Goal: Transaction & Acquisition: Purchase product/service

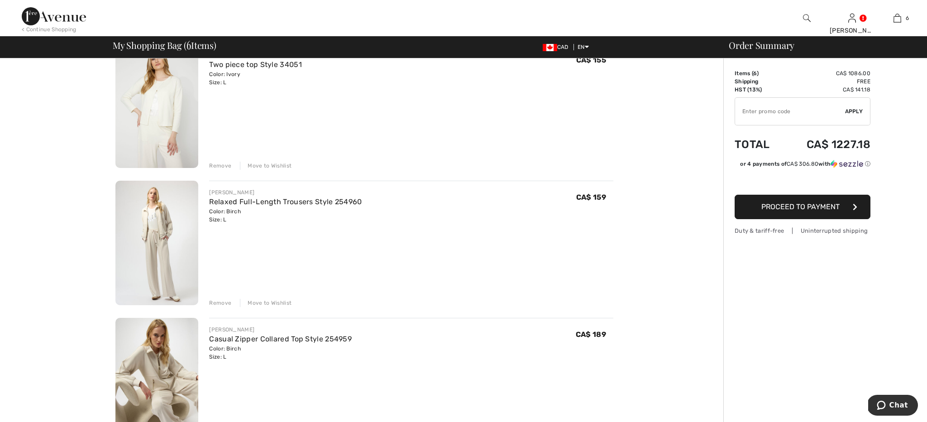
scroll to position [91, 0]
click at [220, 161] on div "Remove" at bounding box center [220, 164] width 22 height 8
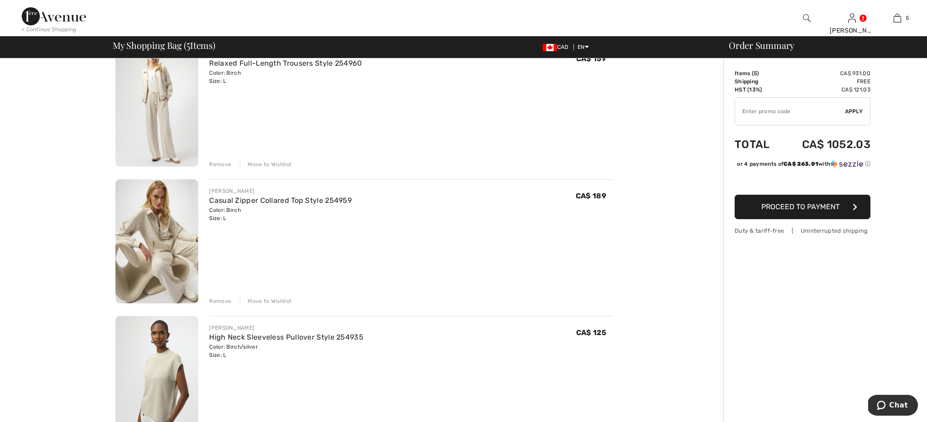
click at [165, 137] on img at bounding box center [156, 104] width 83 height 125
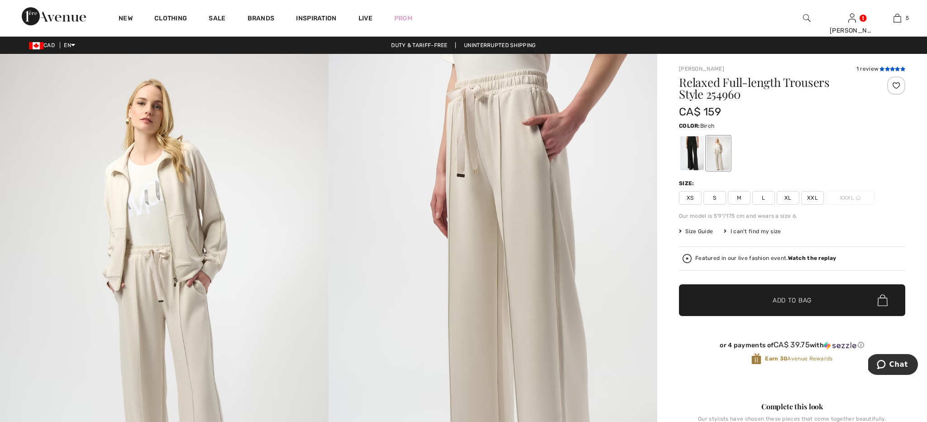
click at [899, 67] on icon at bounding box center [897, 69] width 5 height 5
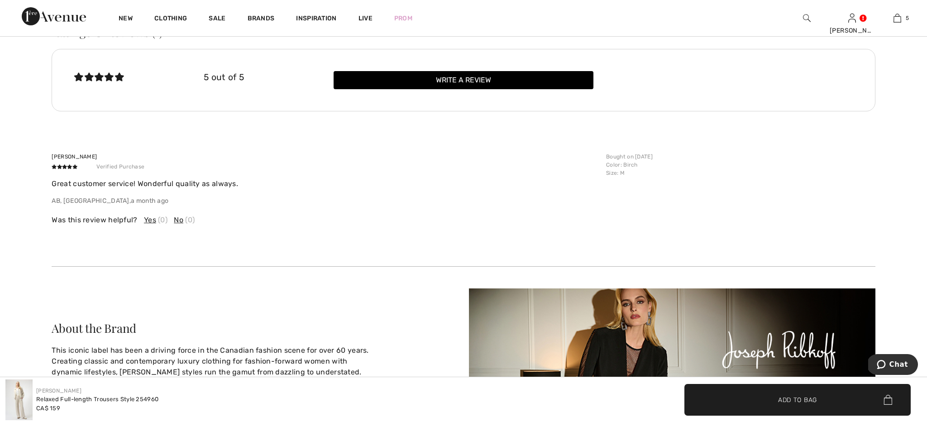
scroll to position [1612, 0]
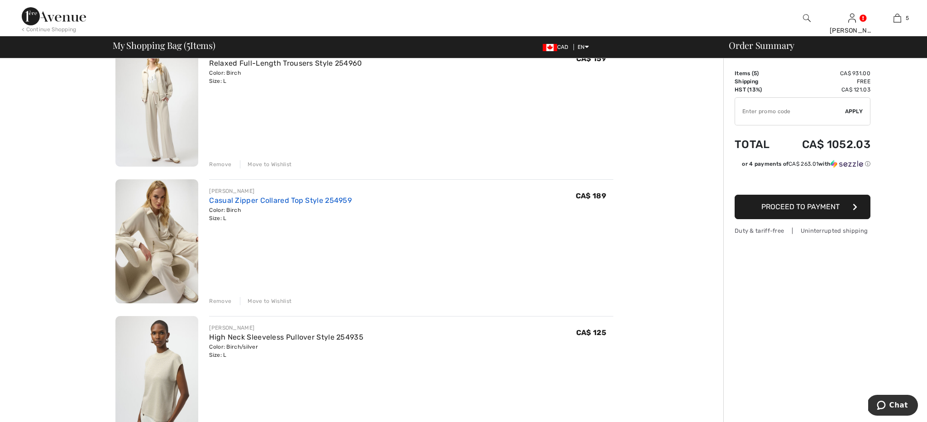
click at [273, 202] on link "Casual Zipper Collared Top Style 254959" at bounding box center [280, 200] width 143 height 9
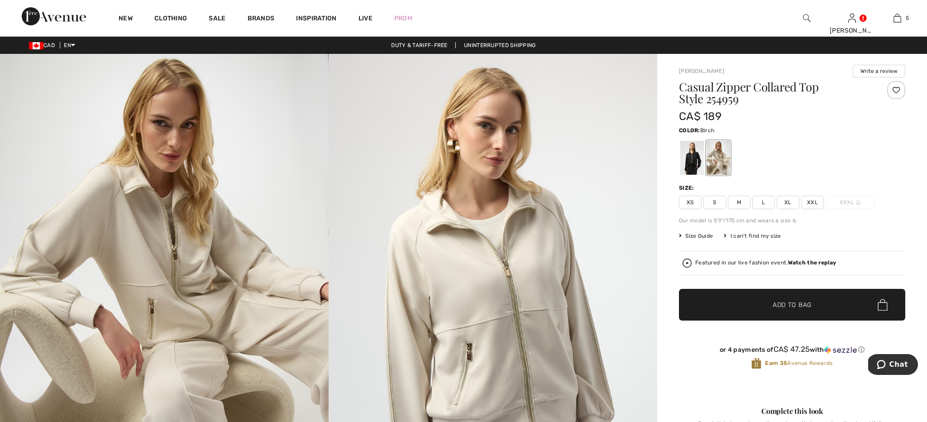
click at [815, 262] on strong "Watch the replay" at bounding box center [812, 262] width 48 height 6
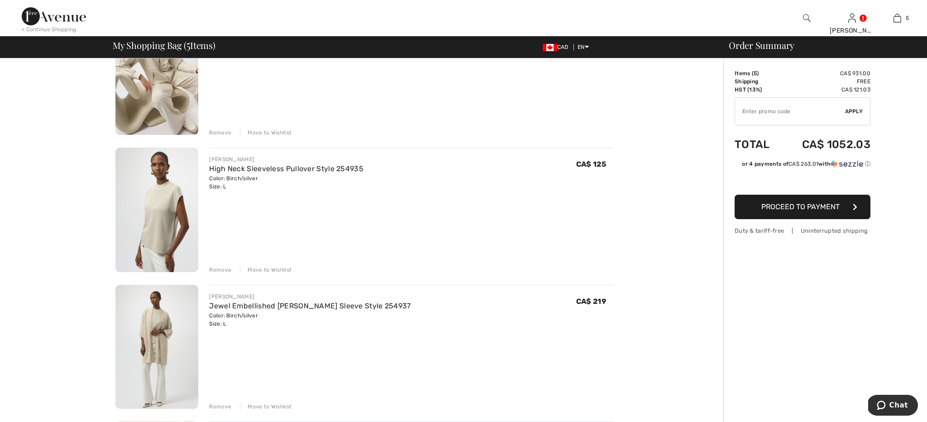
scroll to position [260, 0]
click at [167, 192] on img at bounding box center [156, 208] width 83 height 125
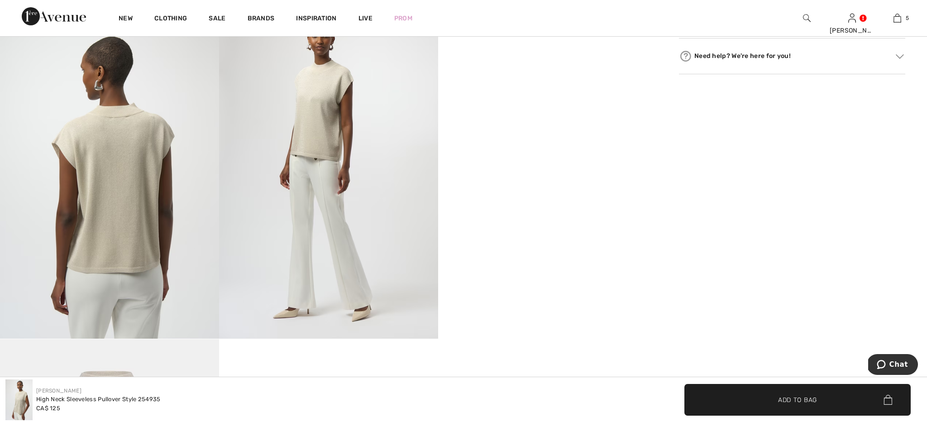
scroll to position [536, 0]
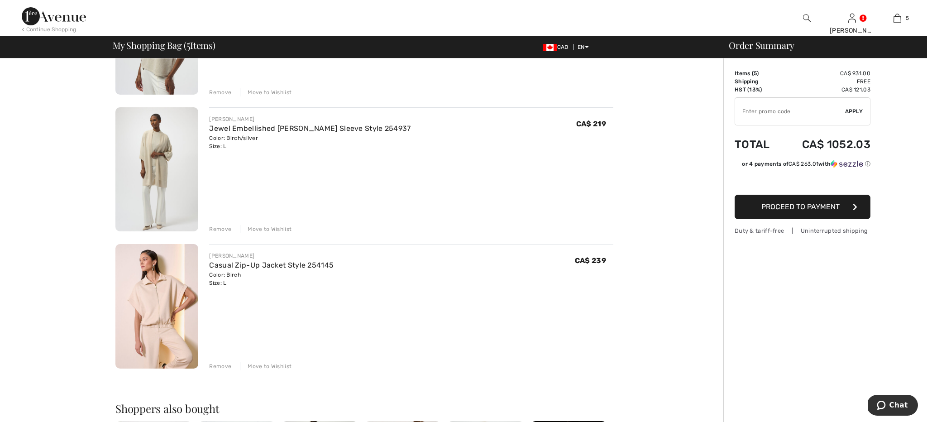
scroll to position [437, 0]
click at [157, 174] on img at bounding box center [156, 168] width 83 height 125
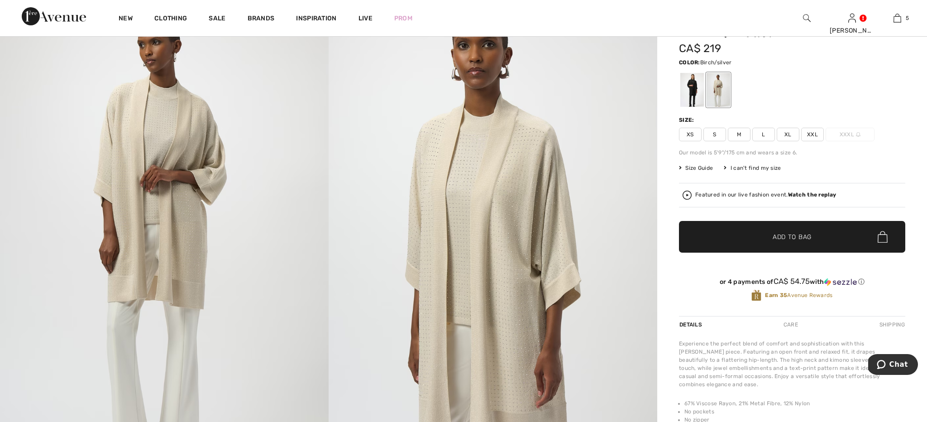
scroll to position [77, 0]
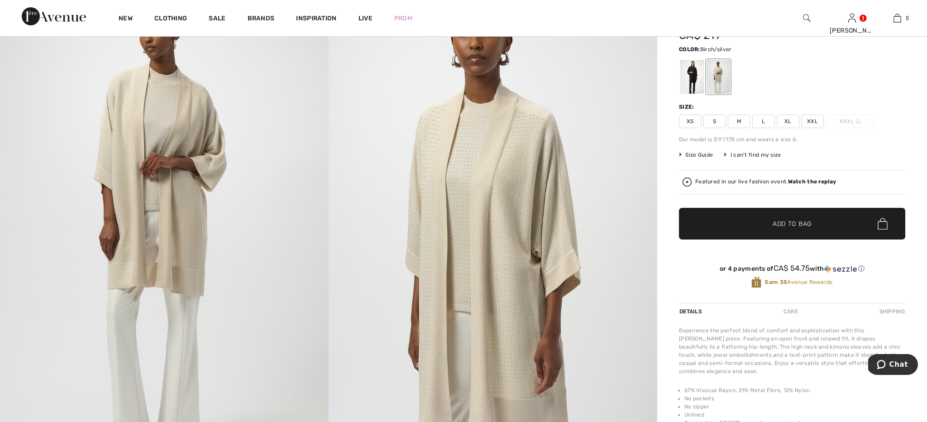
click at [425, 204] on img at bounding box center [493, 223] width 329 height 493
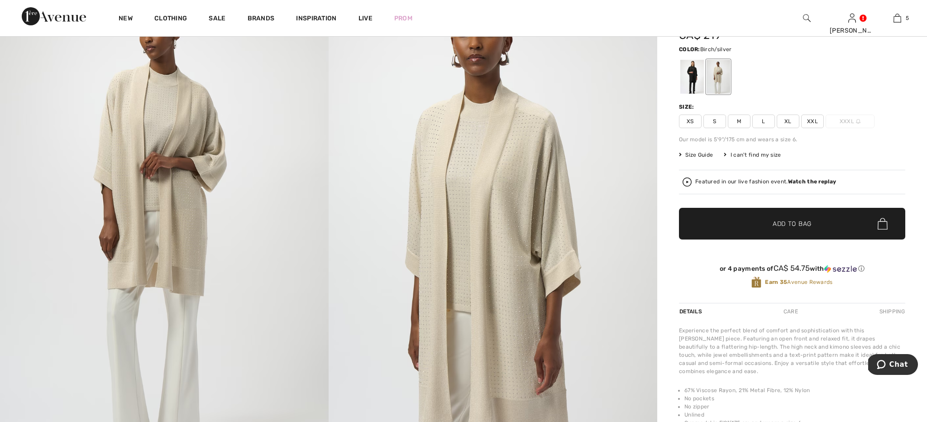
click at [425, 204] on img at bounding box center [493, 223] width 329 height 493
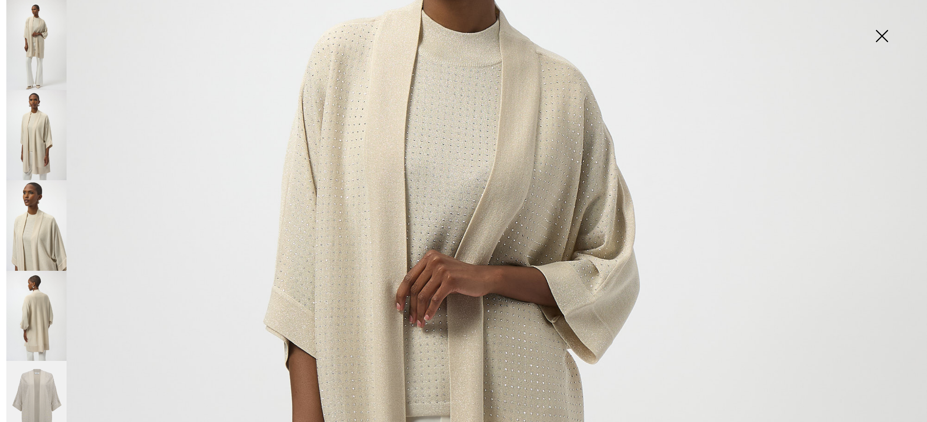
scroll to position [239, 0]
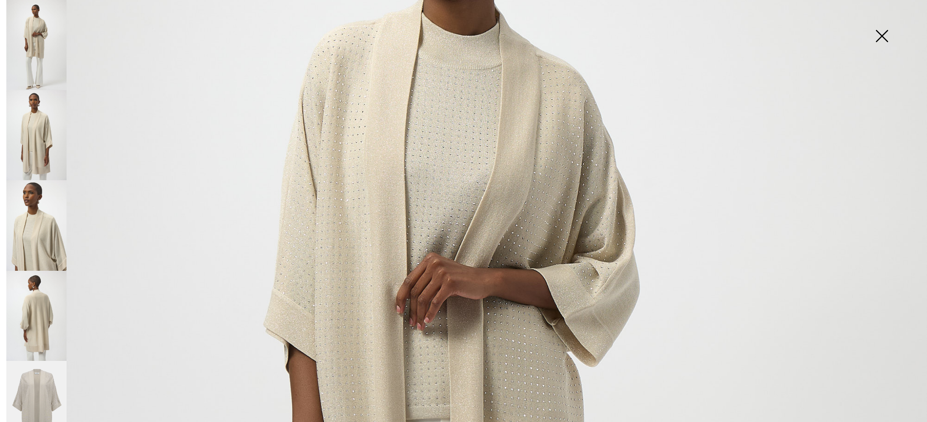
click at [881, 39] on img at bounding box center [881, 37] width 45 height 47
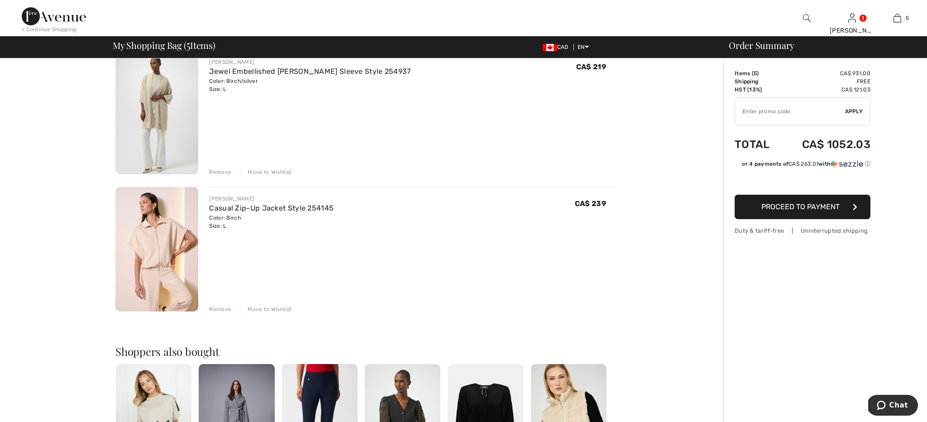
scroll to position [494, 0]
click at [163, 218] on img at bounding box center [156, 248] width 83 height 125
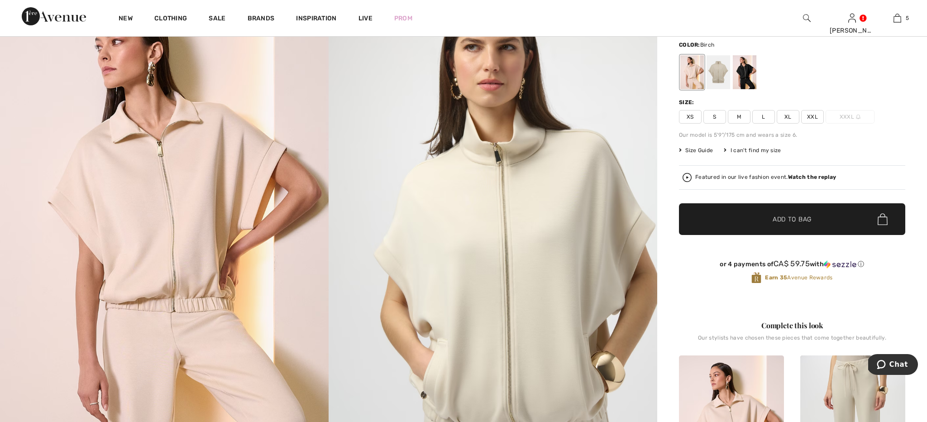
scroll to position [68, 0]
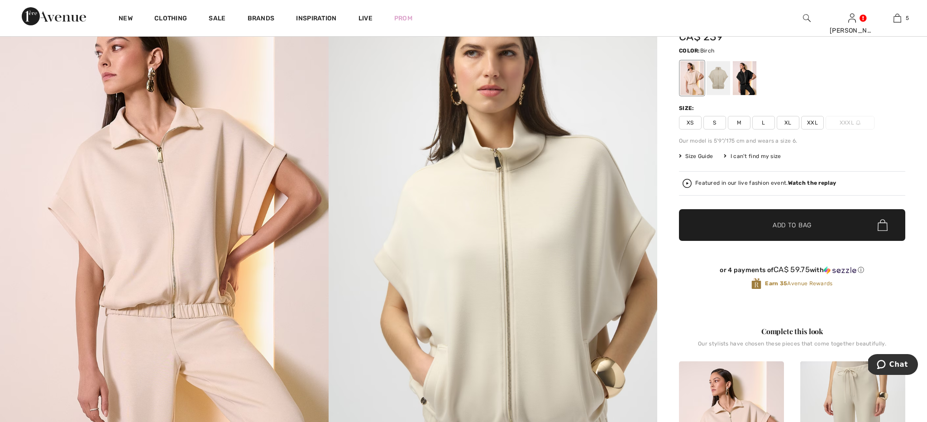
click at [799, 183] on strong "Watch the replay" at bounding box center [812, 183] width 48 height 6
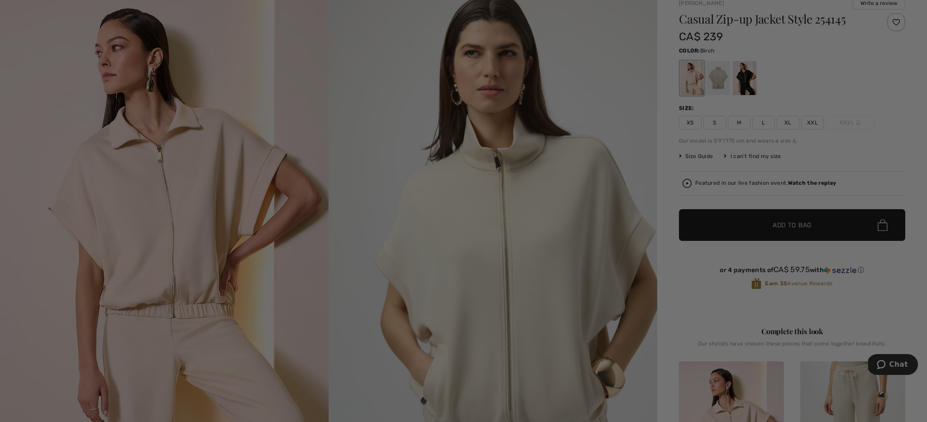
scroll to position [0, 0]
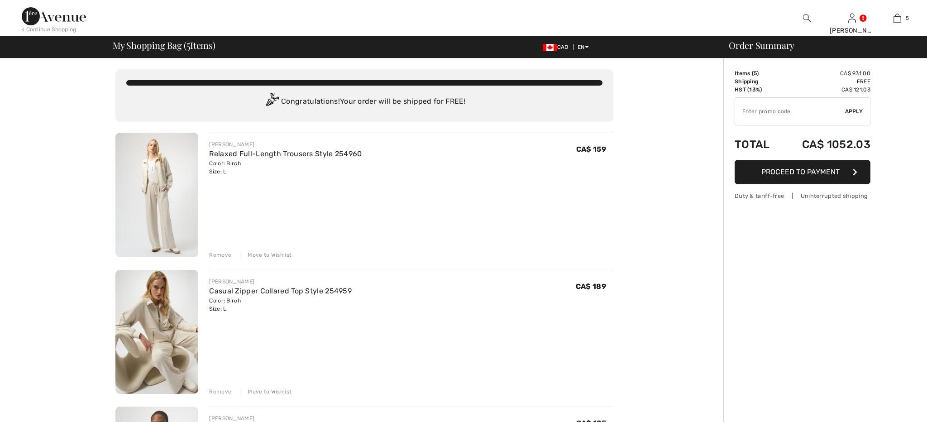
checkbox input "true"
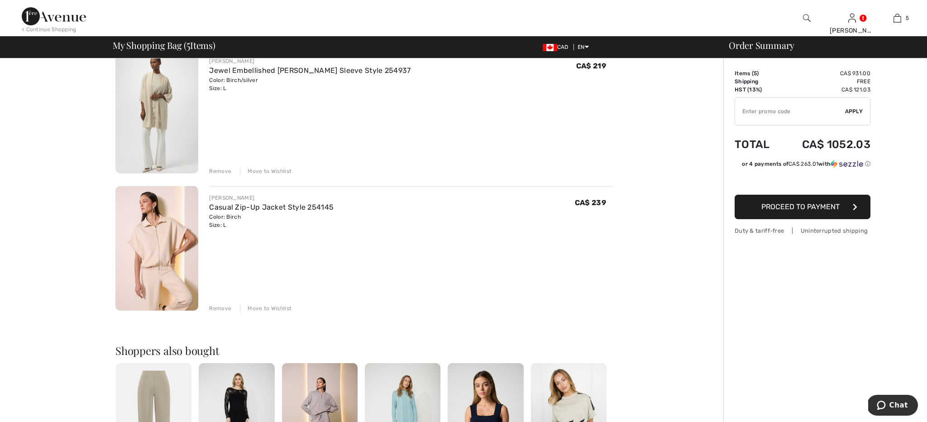
click at [225, 169] on div "Remove" at bounding box center [220, 171] width 22 height 8
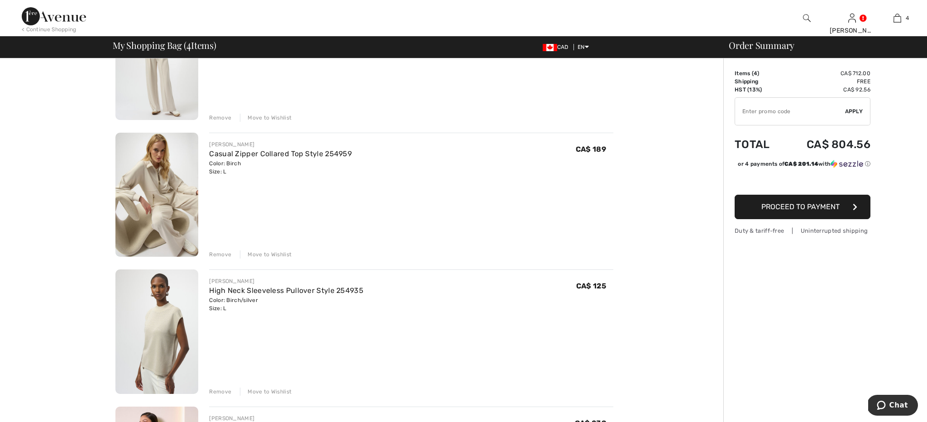
scroll to position [148, 0]
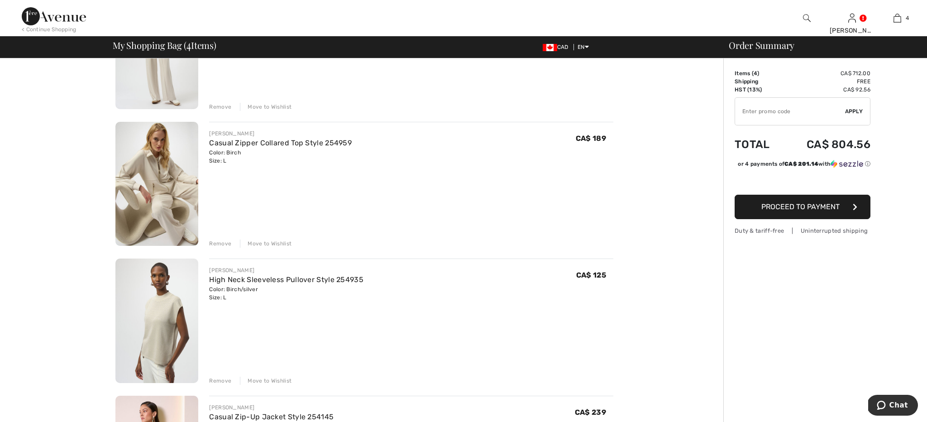
click at [218, 244] on div "Remove" at bounding box center [220, 244] width 22 height 8
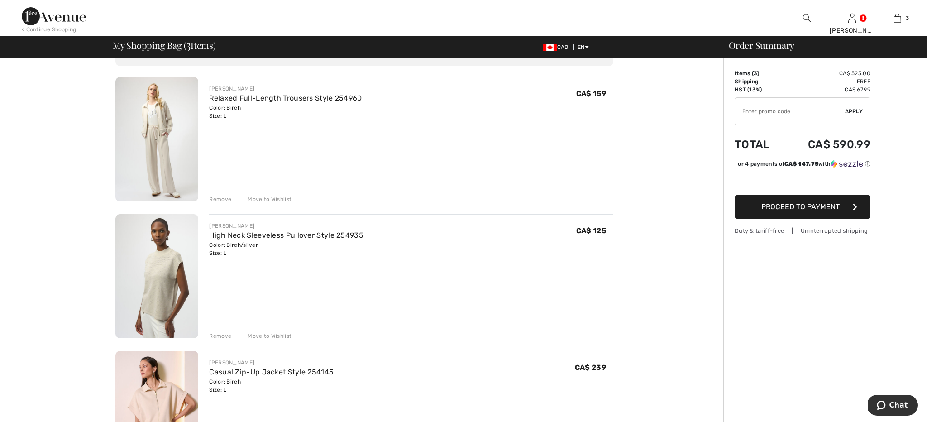
scroll to position [75, 0]
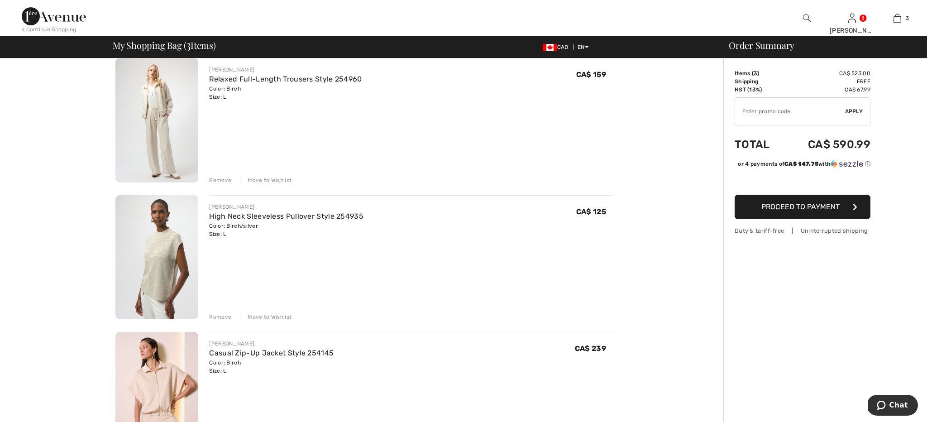
click at [225, 178] on div "Remove" at bounding box center [220, 180] width 22 height 8
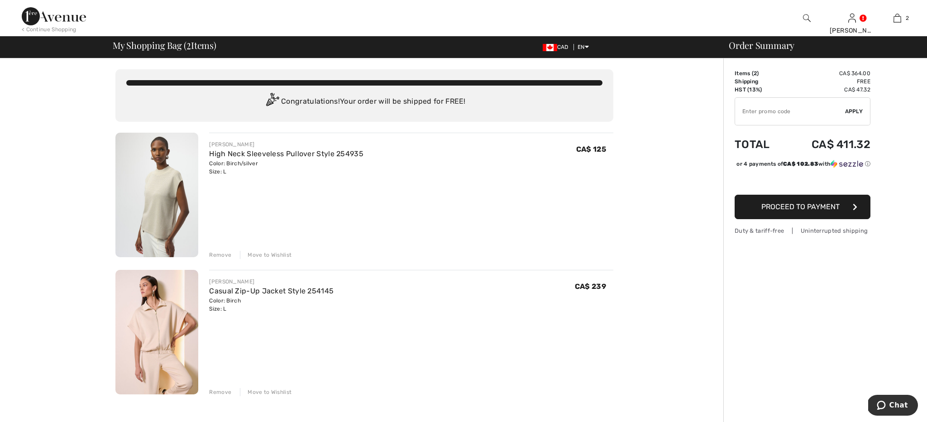
scroll to position [0, 0]
click at [66, 16] on img at bounding box center [54, 16] width 64 height 18
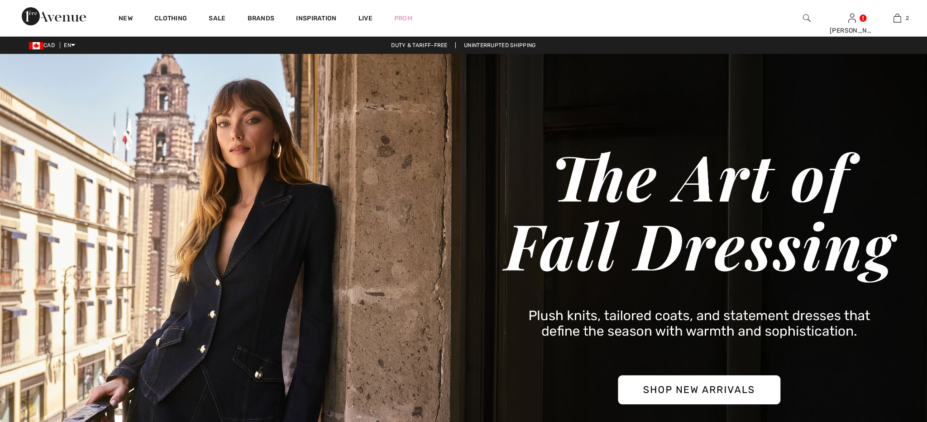
checkbox input "true"
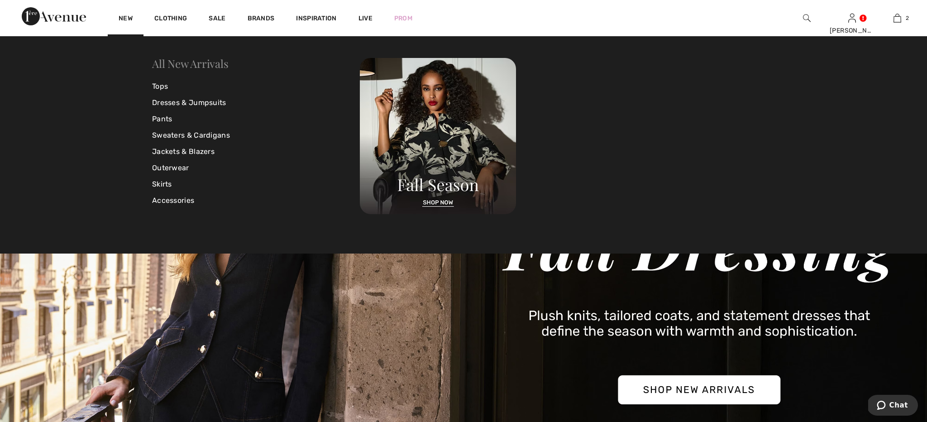
click at [172, 65] on link "All New Arrivals" at bounding box center [190, 63] width 76 height 14
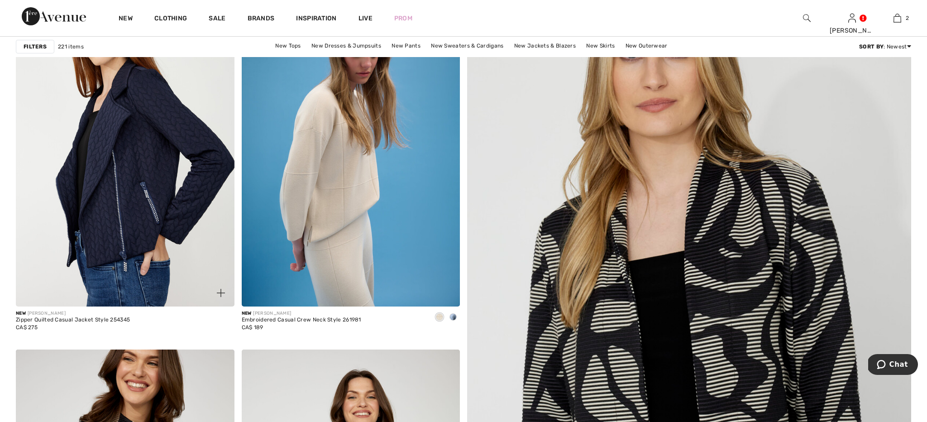
scroll to position [173, 0]
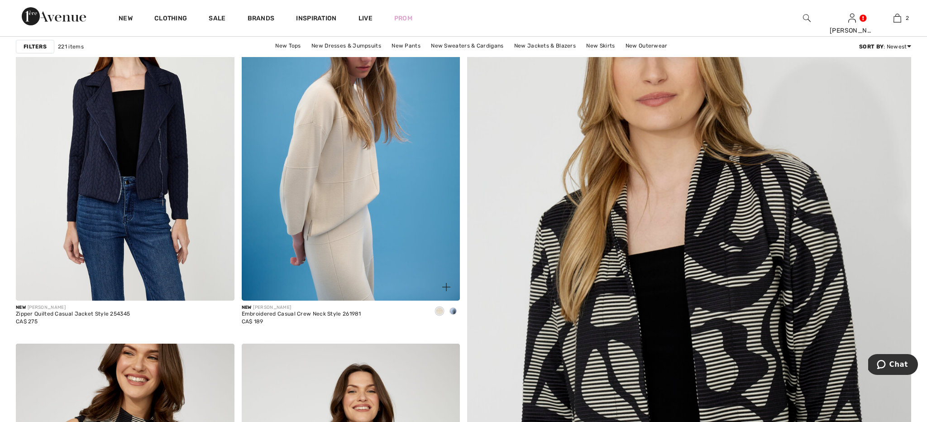
click at [453, 311] on span at bounding box center [453, 310] width 7 height 7
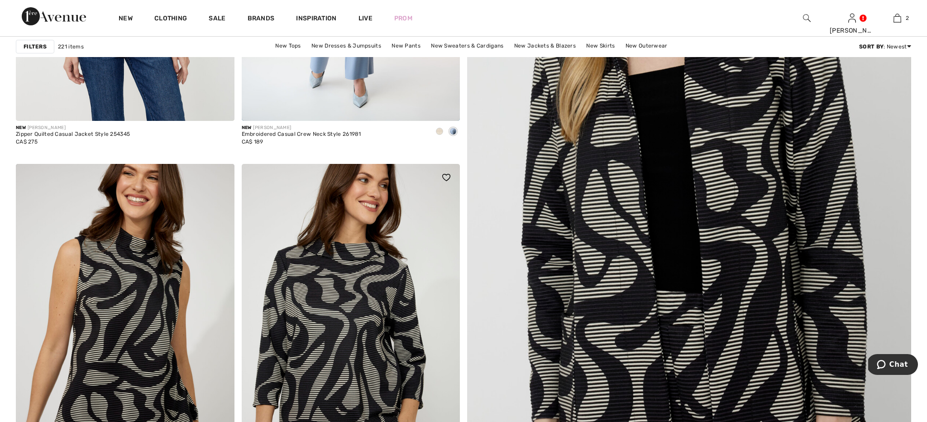
scroll to position [345, 0]
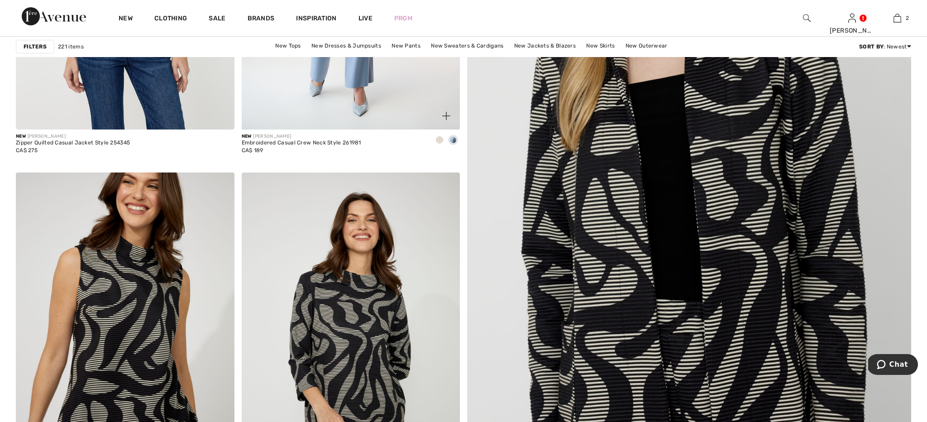
click at [441, 142] on span at bounding box center [439, 139] width 7 height 7
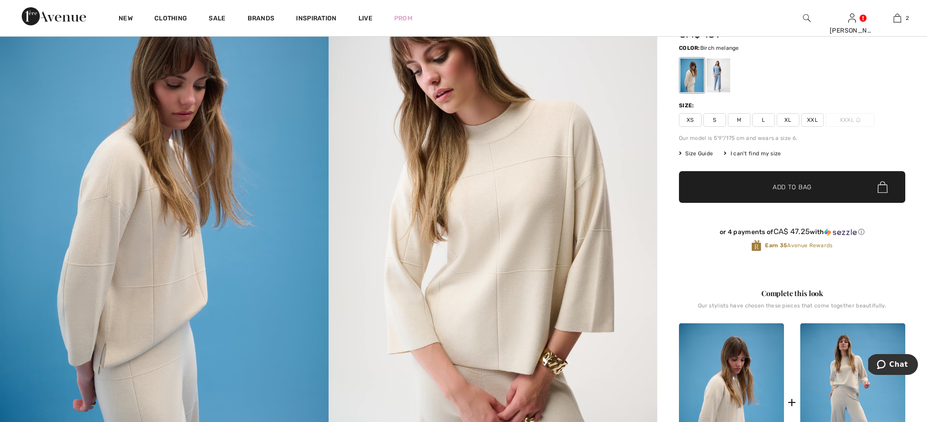
scroll to position [82, 0]
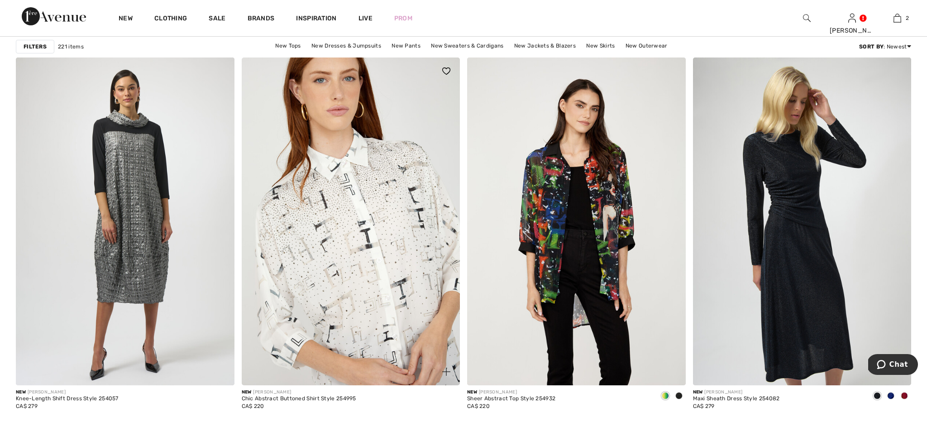
scroll to position [1724, 0]
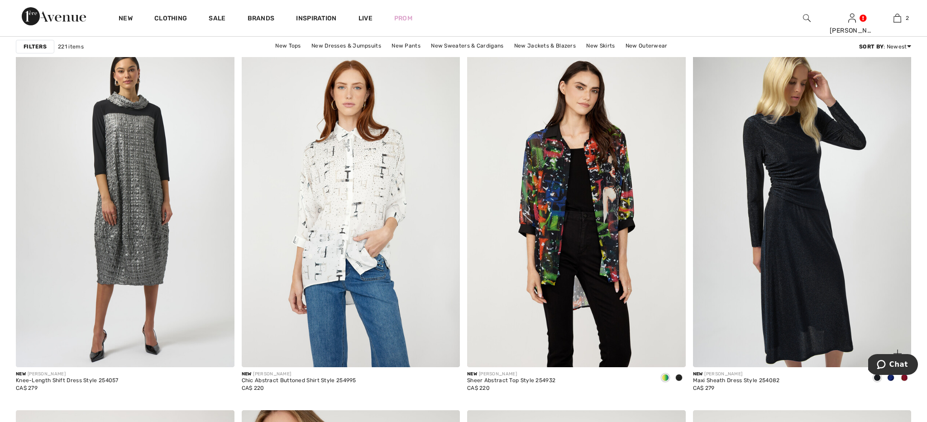
click at [892, 379] on span at bounding box center [890, 377] width 7 height 7
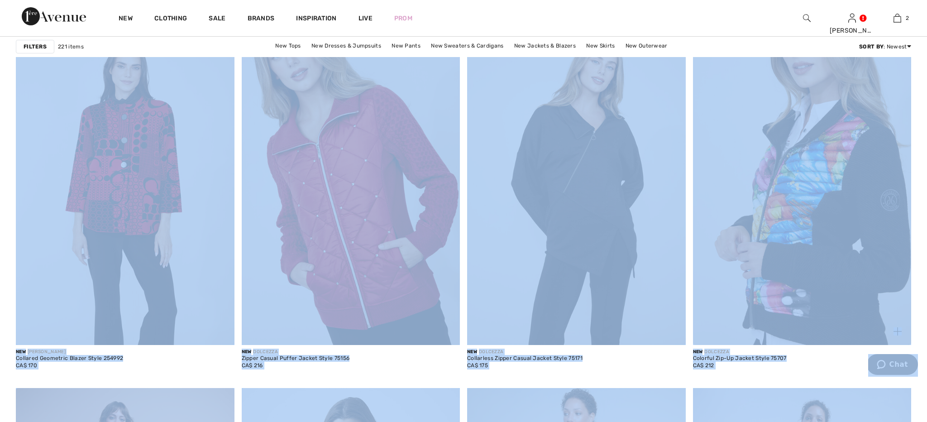
scroll to position [2125, 0]
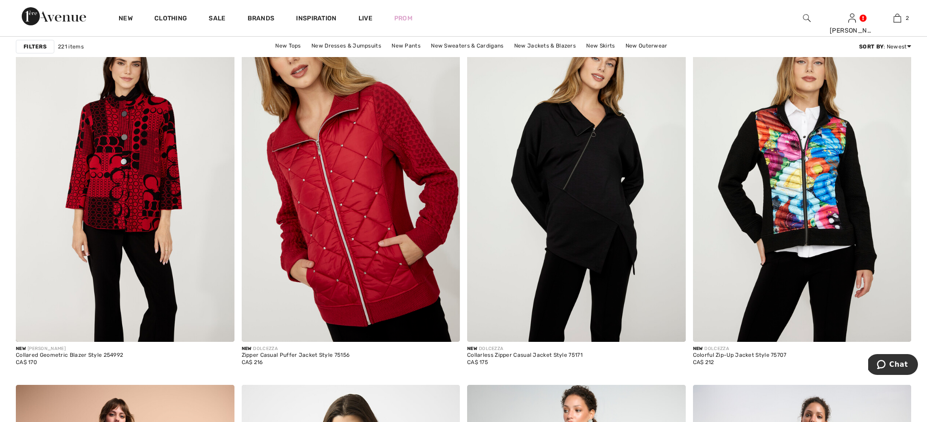
click at [518, 24] on div "New Clothing Sale Brands Inspiration Live Prom Jennifer Hi, Jennifer! 400 Rewar…" at bounding box center [463, 18] width 927 height 36
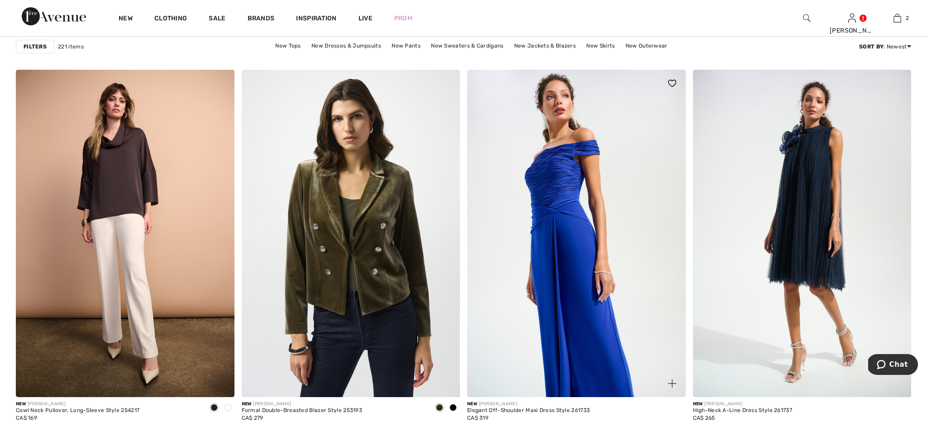
scroll to position [2440, 0]
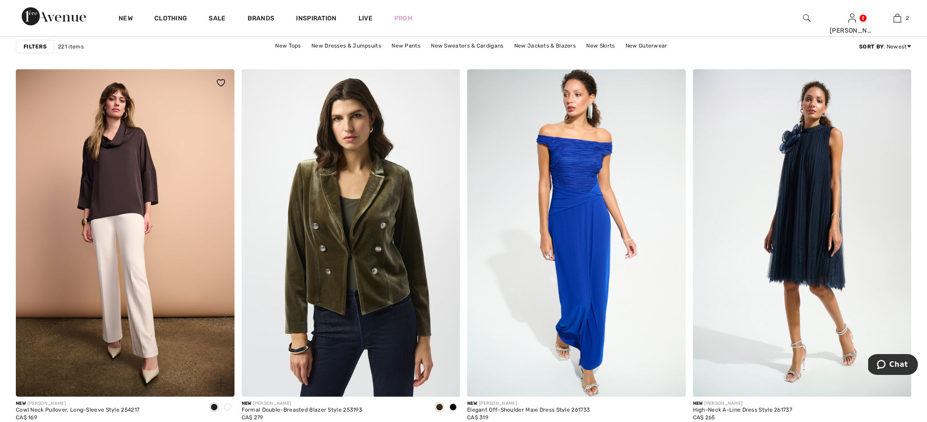
click at [226, 404] on span at bounding box center [227, 406] width 7 height 7
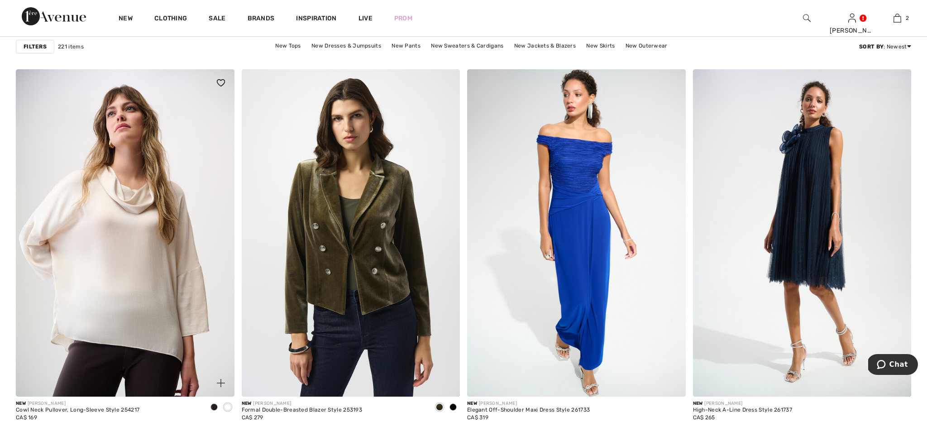
click at [159, 265] on img at bounding box center [125, 233] width 219 height 328
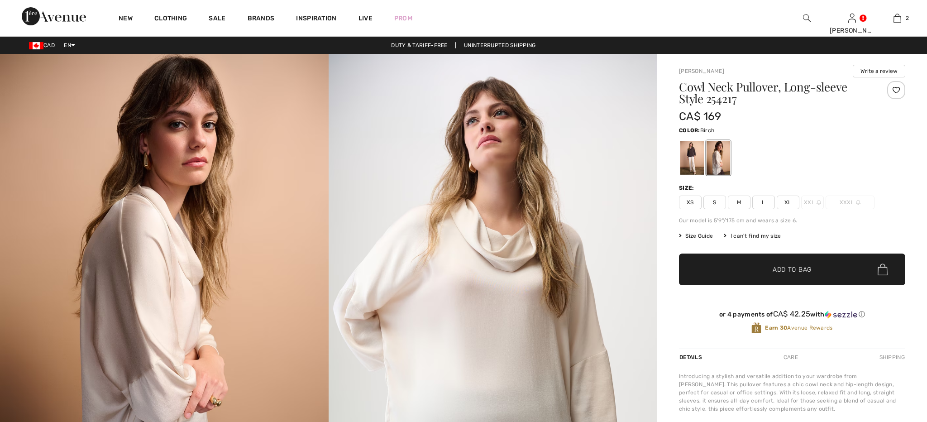
checkbox input "true"
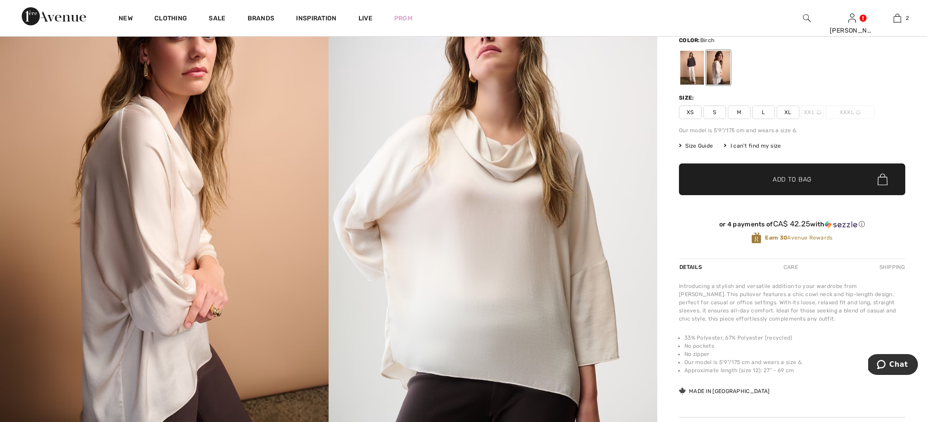
scroll to position [95, 0]
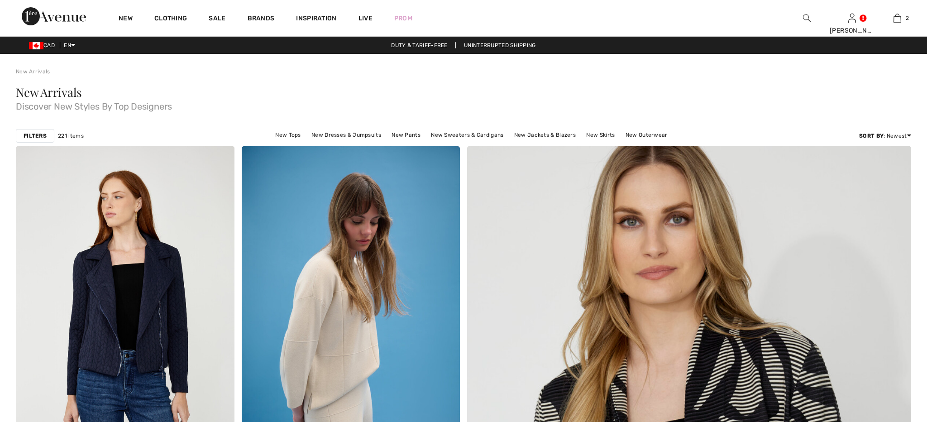
checkbox input "true"
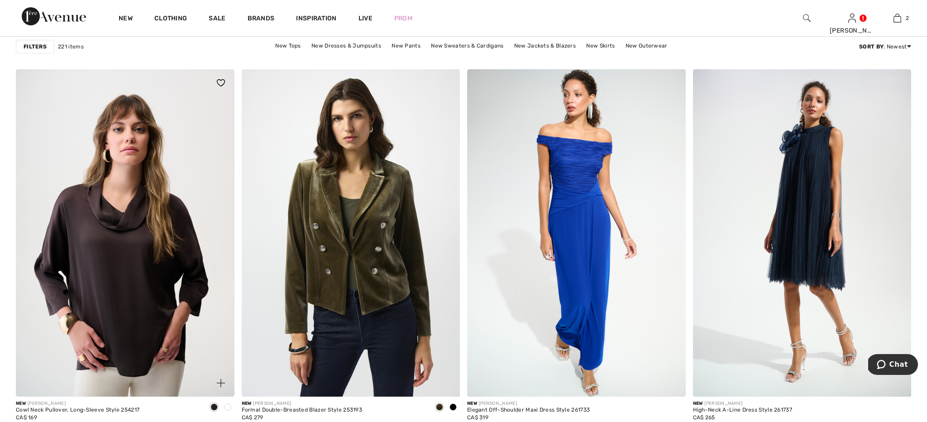
click at [149, 138] on img at bounding box center [125, 233] width 219 height 328
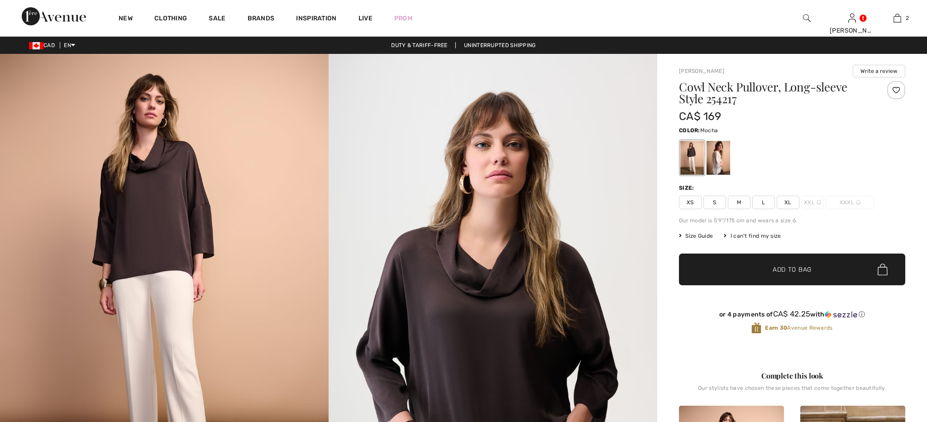
checkbox input "true"
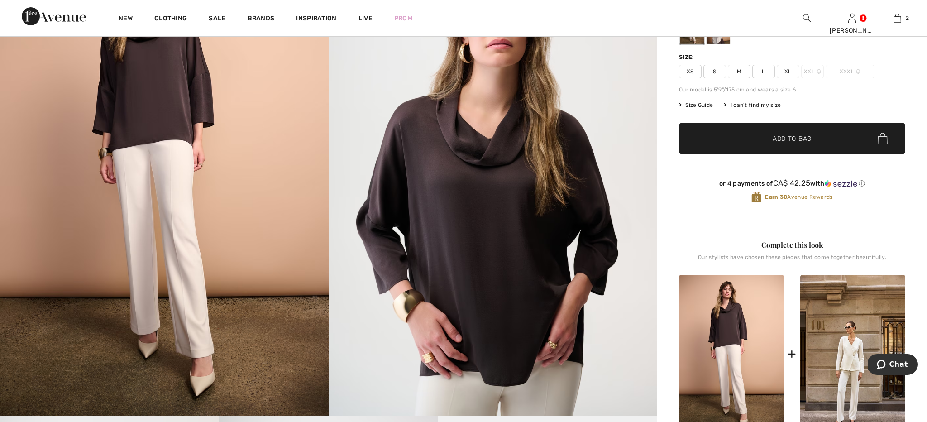
scroll to position [114, 0]
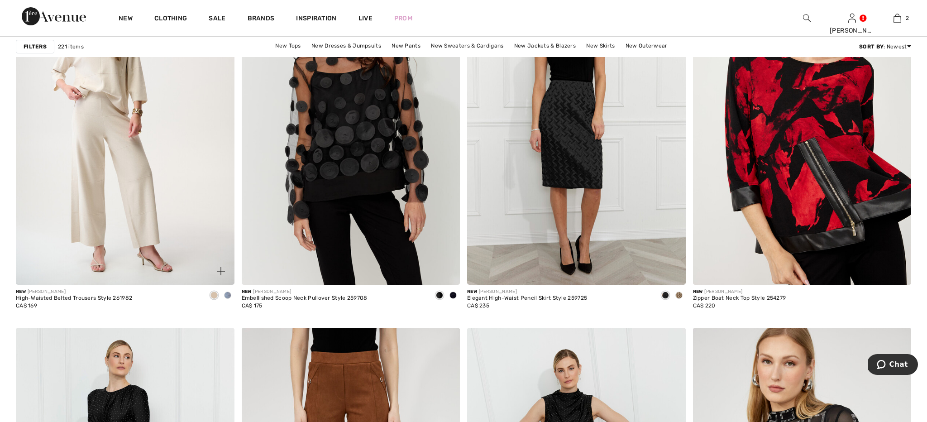
scroll to position [4716, 0]
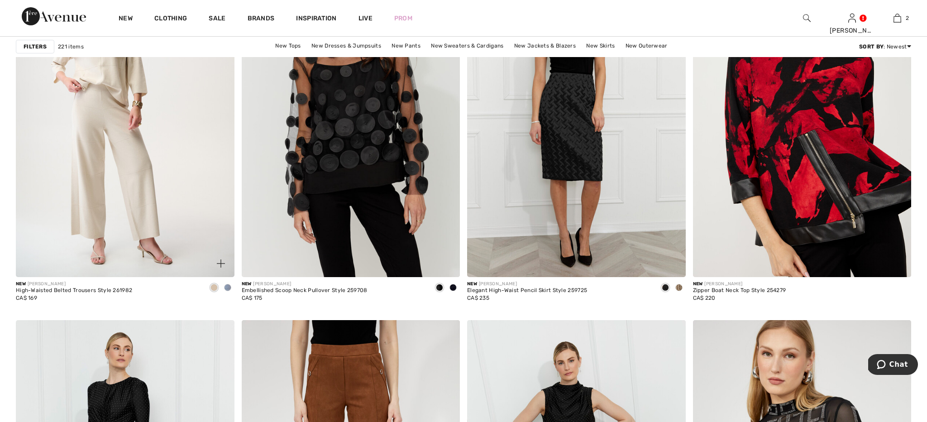
click at [77, 126] on img at bounding box center [125, 114] width 219 height 328
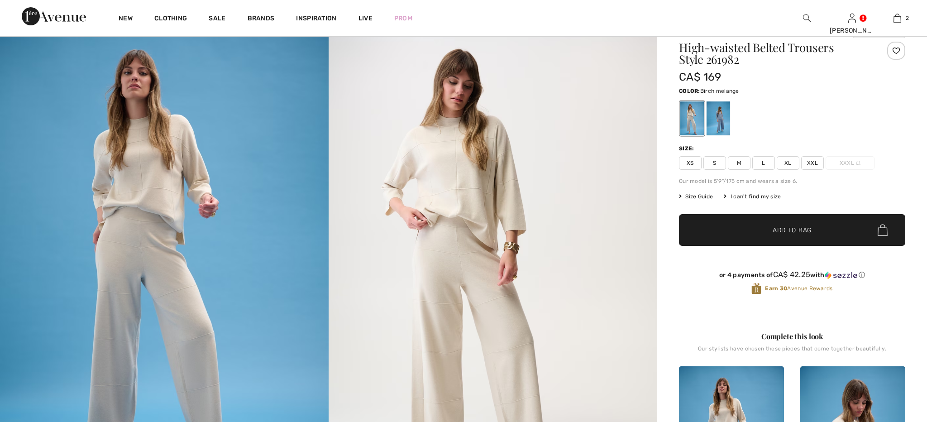
checkbox input "true"
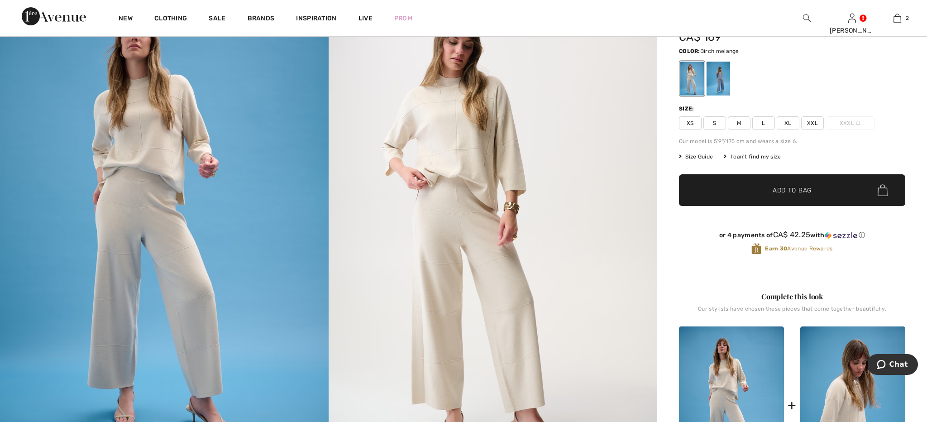
scroll to position [138, 0]
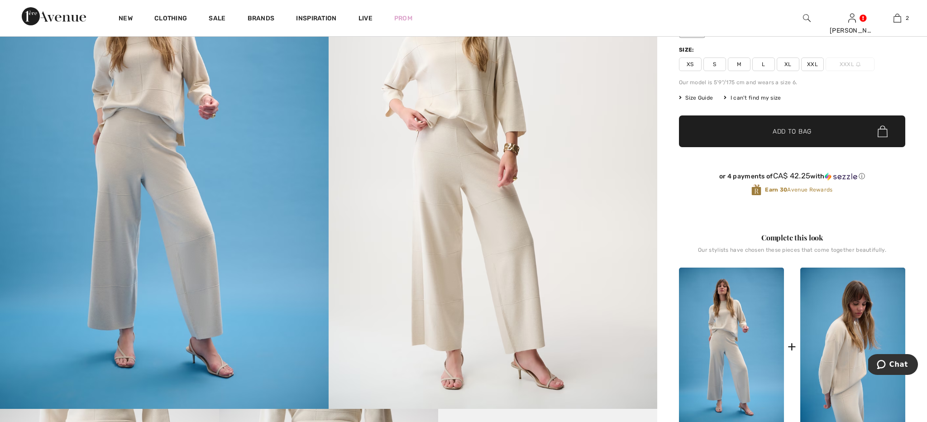
click at [159, 146] on img at bounding box center [164, 162] width 329 height 493
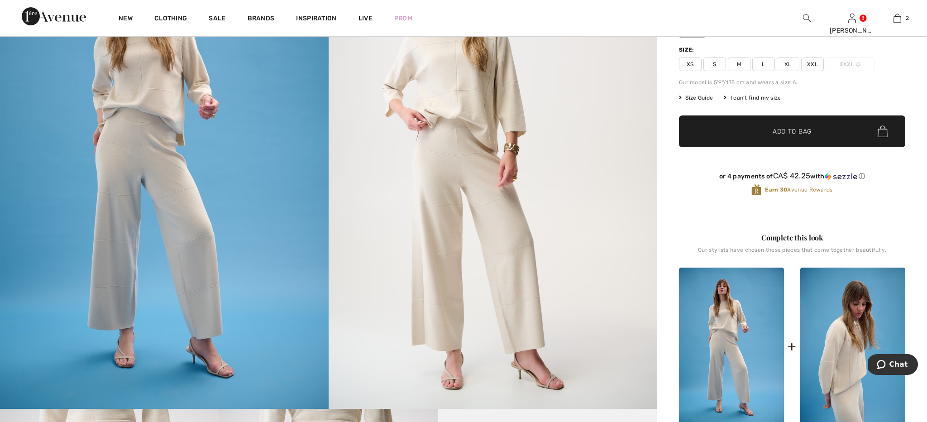
click img
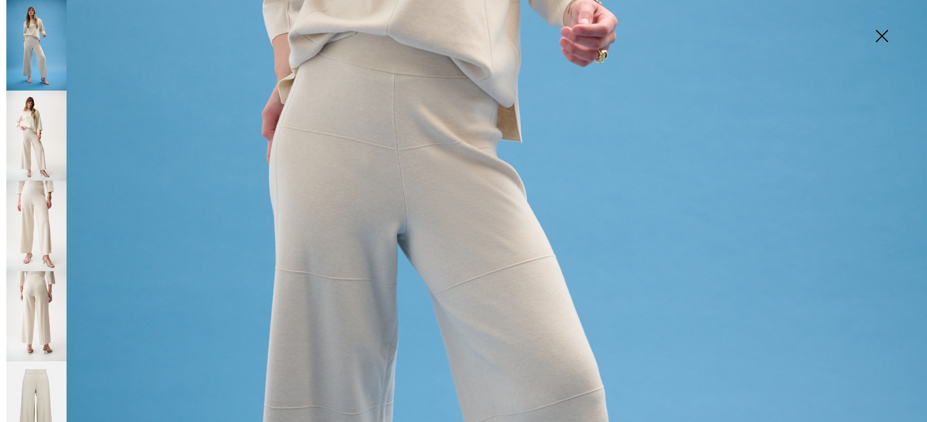
scroll to position [512, 0]
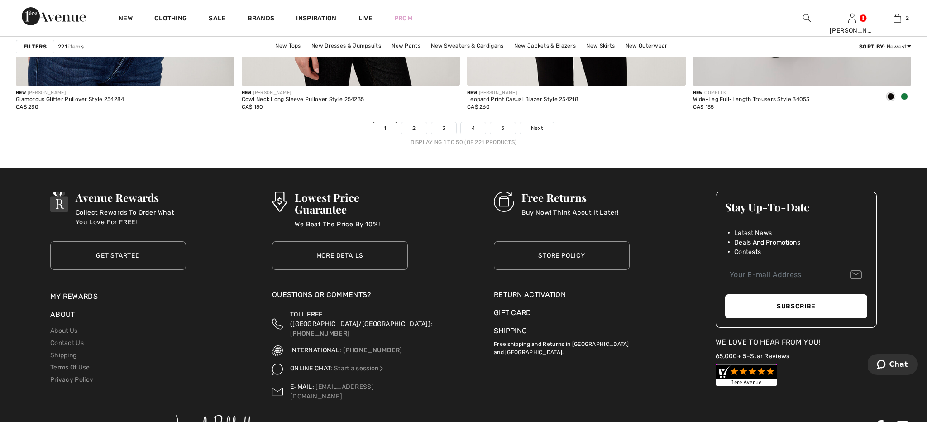
scroll to position [5649, 0]
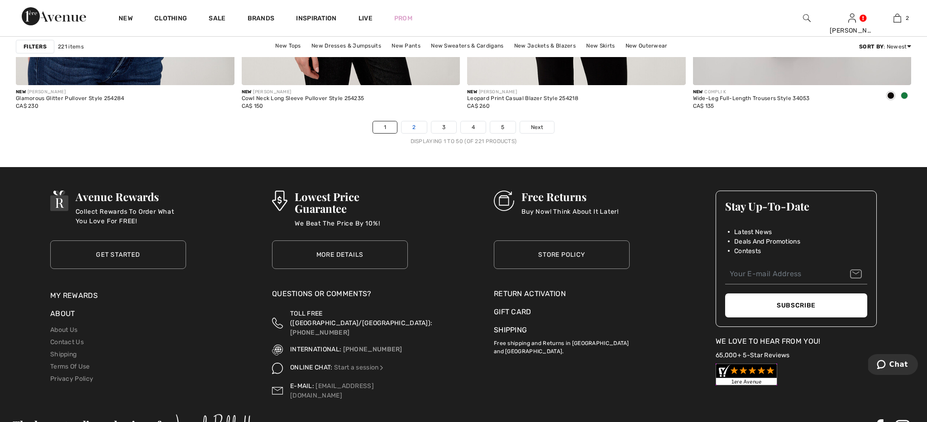
click at [413, 124] on link "2" at bounding box center [414, 127] width 25 height 12
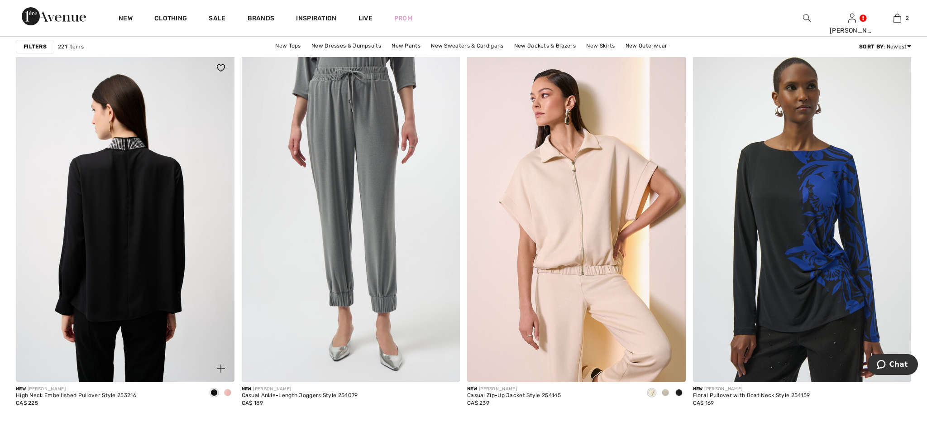
scroll to position [1205, 0]
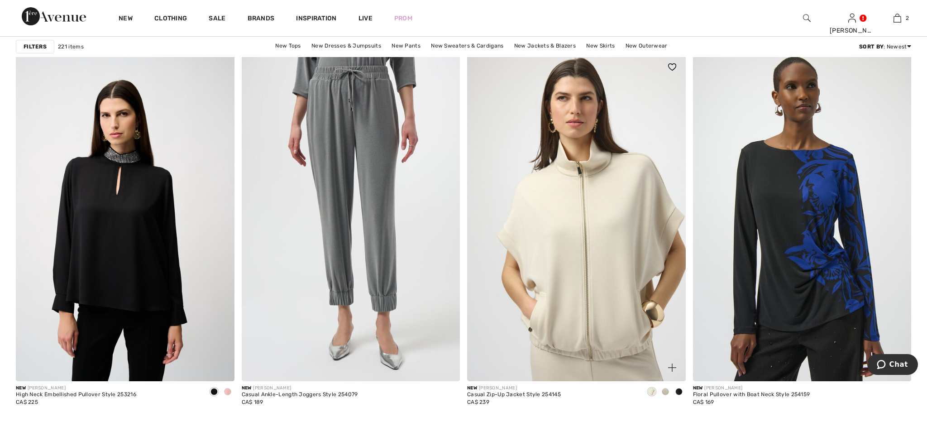
click at [574, 227] on img at bounding box center [576, 217] width 219 height 328
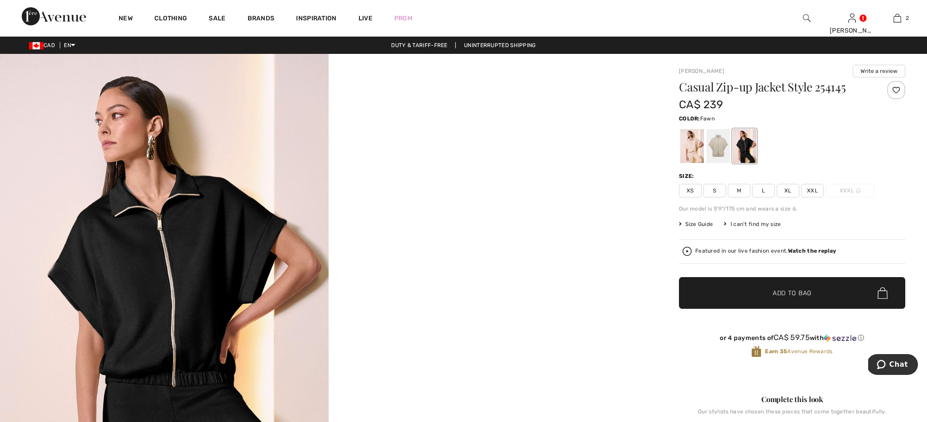
checkbox input "true"
click at [722, 146] on div at bounding box center [719, 146] width 24 height 34
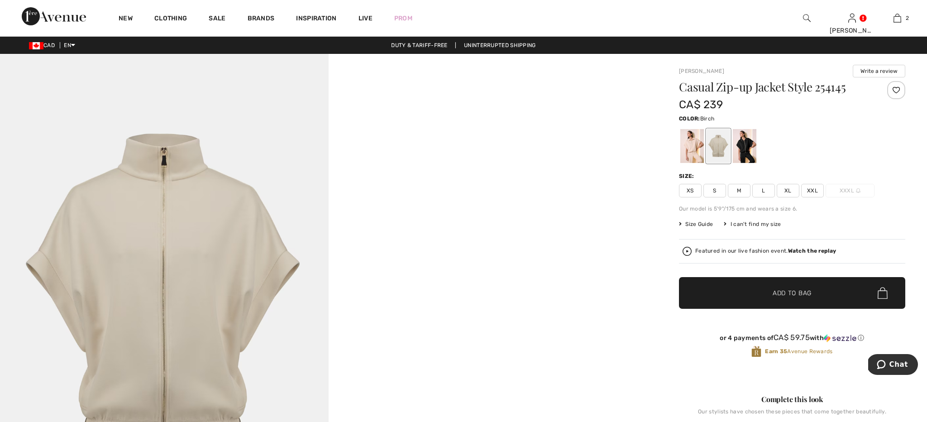
click at [695, 149] on div at bounding box center [693, 146] width 24 height 34
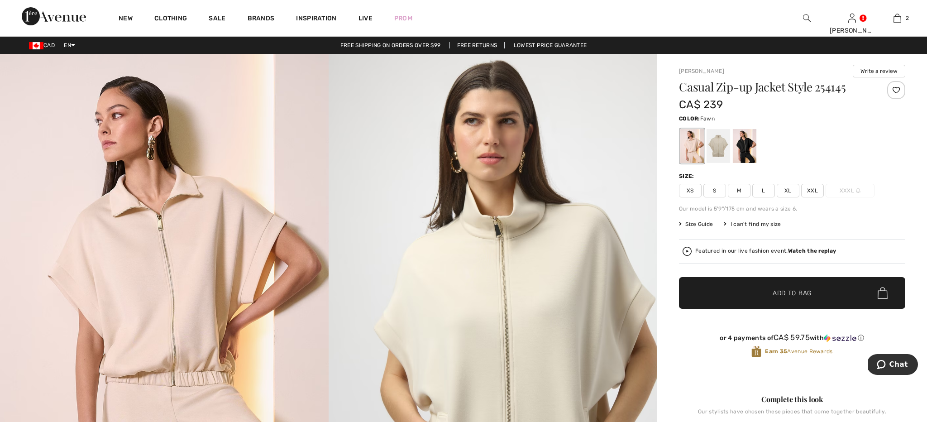
click at [721, 149] on div at bounding box center [719, 146] width 24 height 34
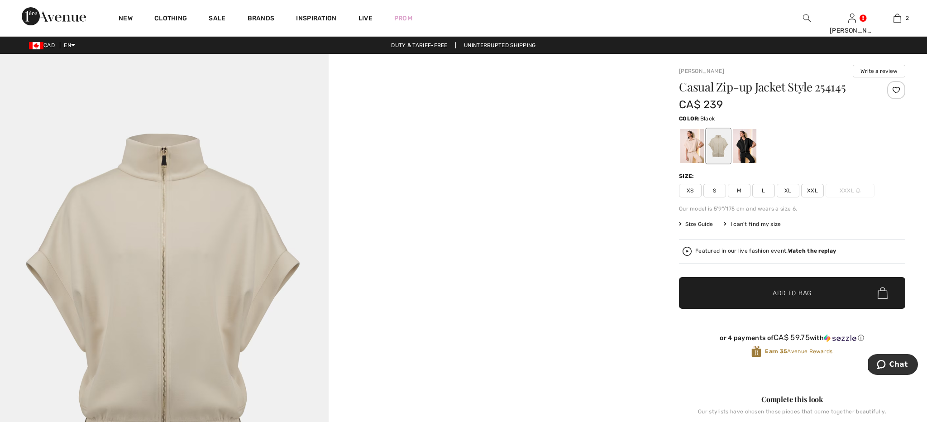
click at [747, 155] on div at bounding box center [745, 146] width 24 height 34
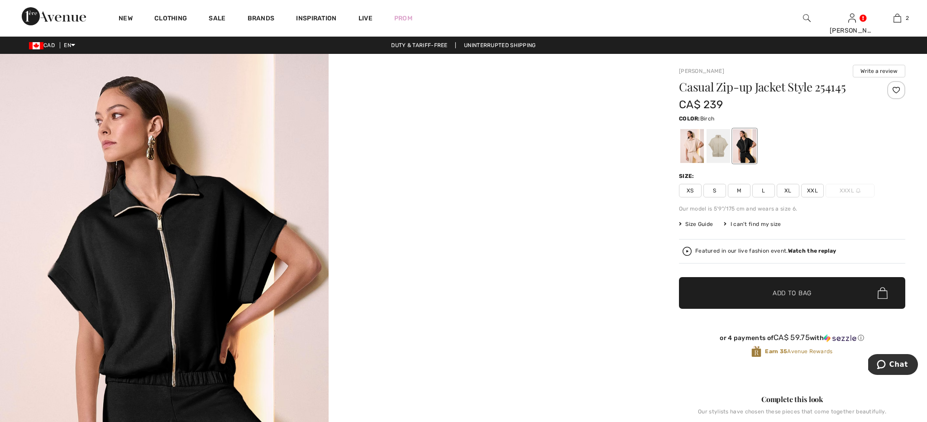
click at [695, 154] on div at bounding box center [693, 146] width 24 height 34
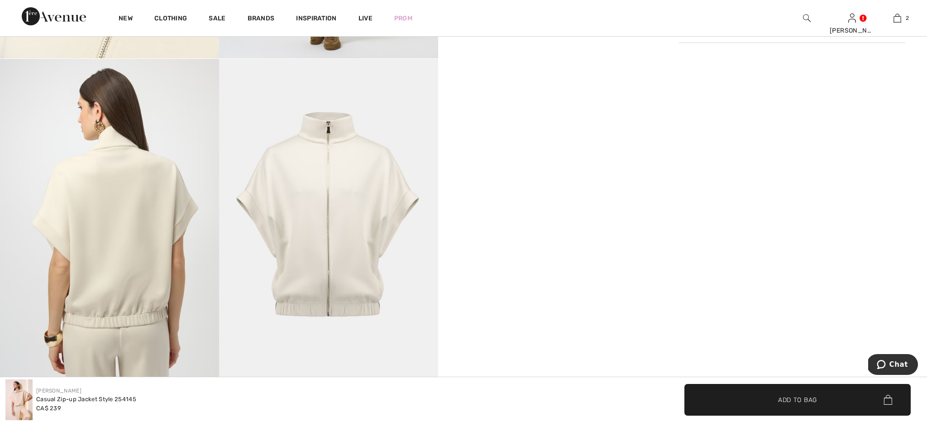
scroll to position [817, 0]
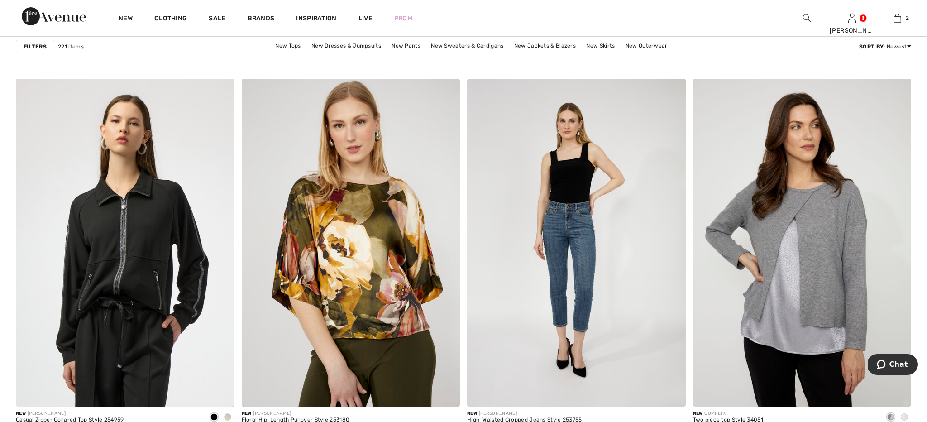
scroll to position [1673, 0]
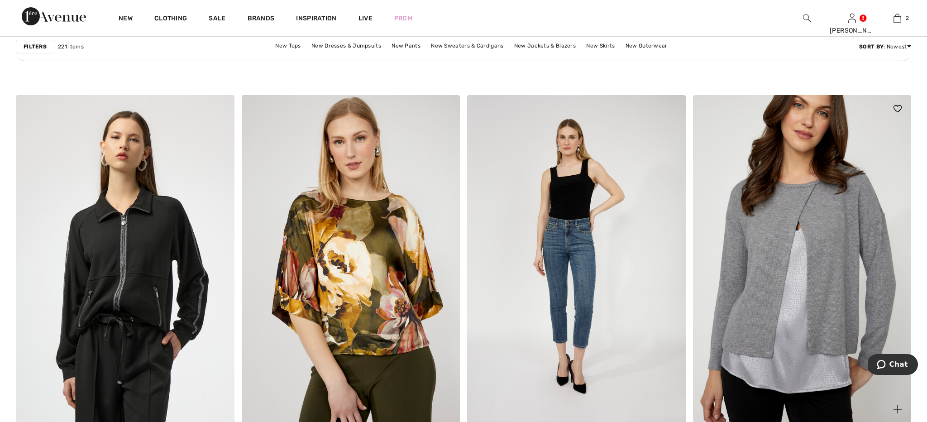
click at [809, 246] on img at bounding box center [802, 259] width 219 height 328
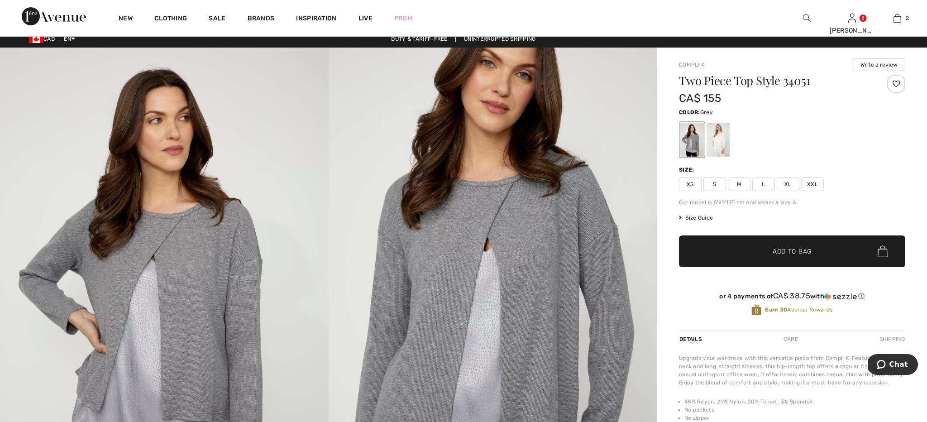
scroll to position [1, 0]
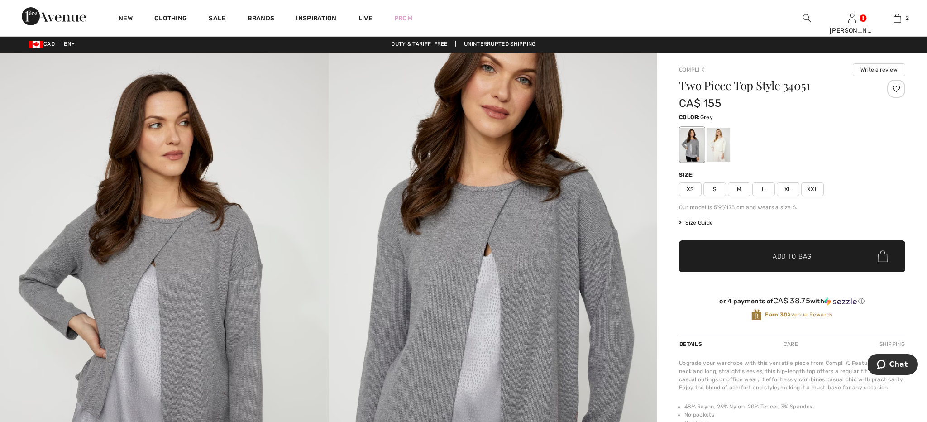
click at [701, 223] on span "Size Guide" at bounding box center [696, 223] width 34 height 8
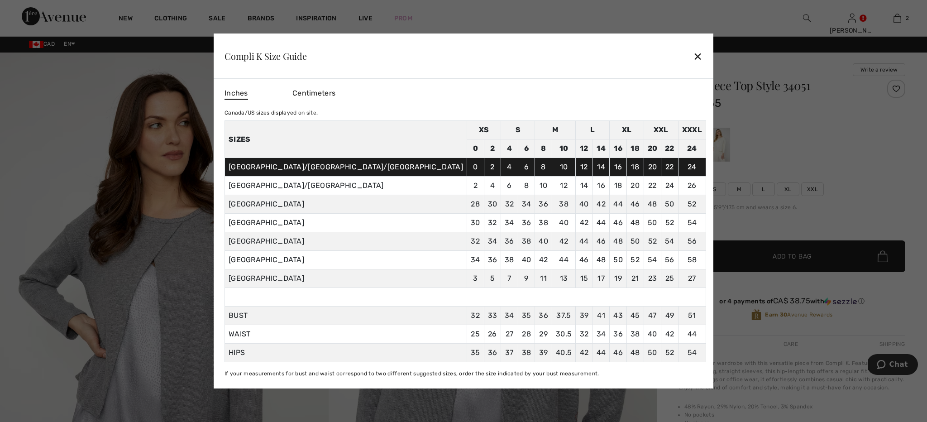
click at [805, 219] on div at bounding box center [463, 211] width 927 height 422
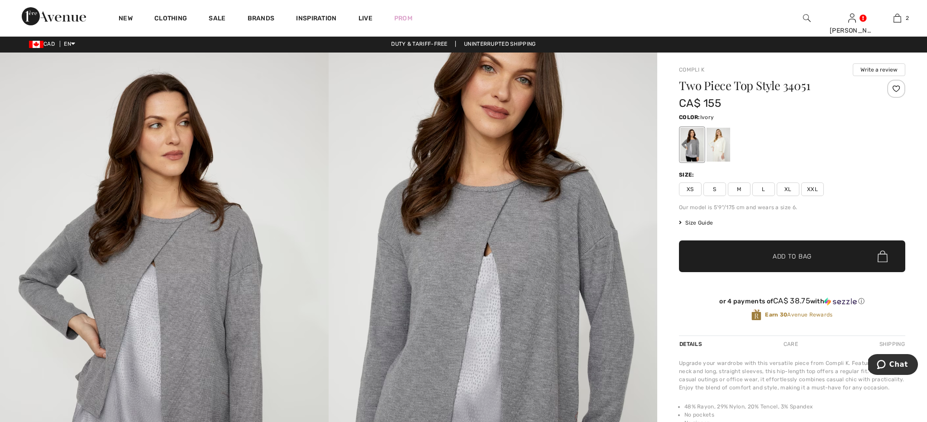
click at [722, 150] on div at bounding box center [719, 145] width 24 height 34
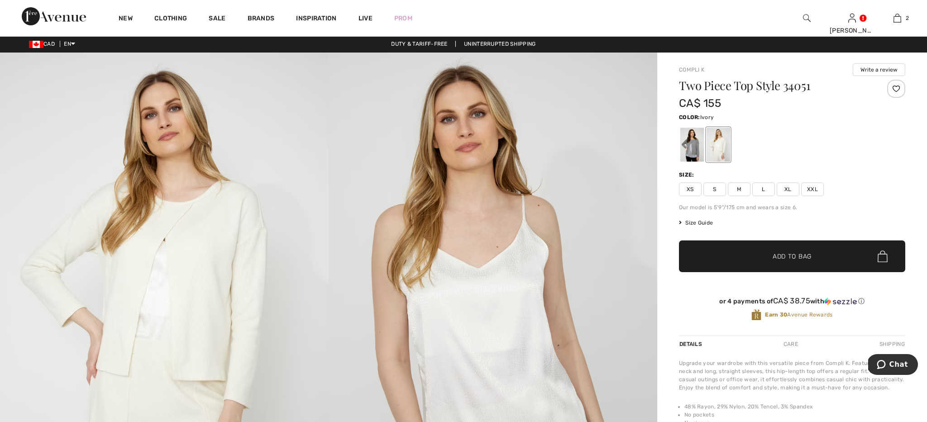
click at [763, 190] on span "L" at bounding box center [764, 189] width 23 height 14
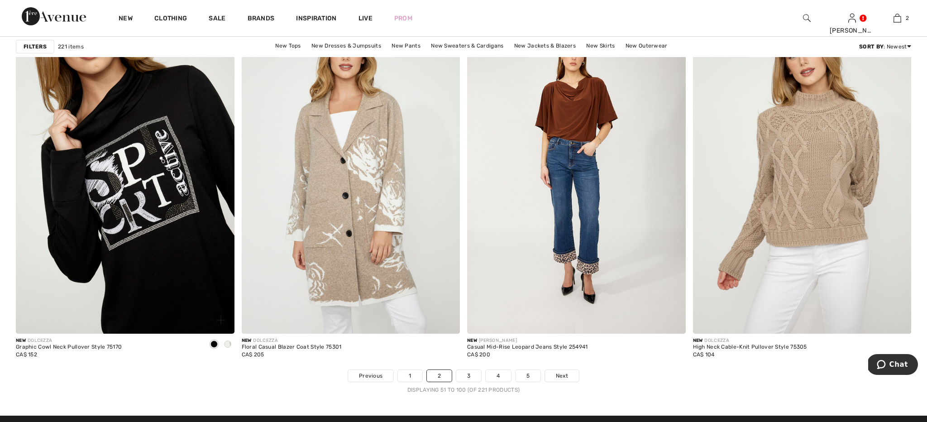
scroll to position [5395, 0]
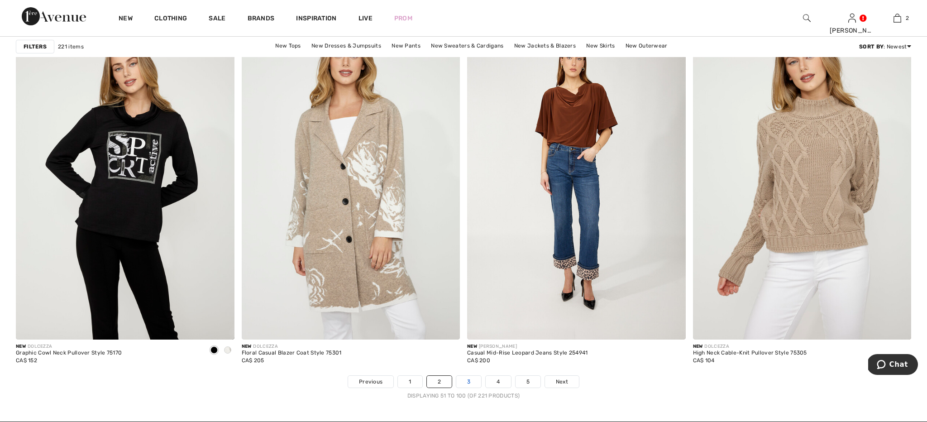
click at [468, 379] on link "3" at bounding box center [468, 382] width 25 height 12
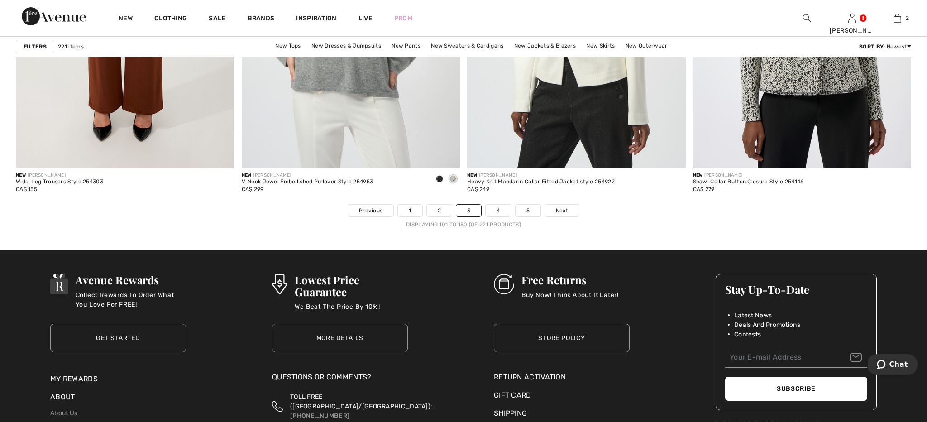
scroll to position [5591, 0]
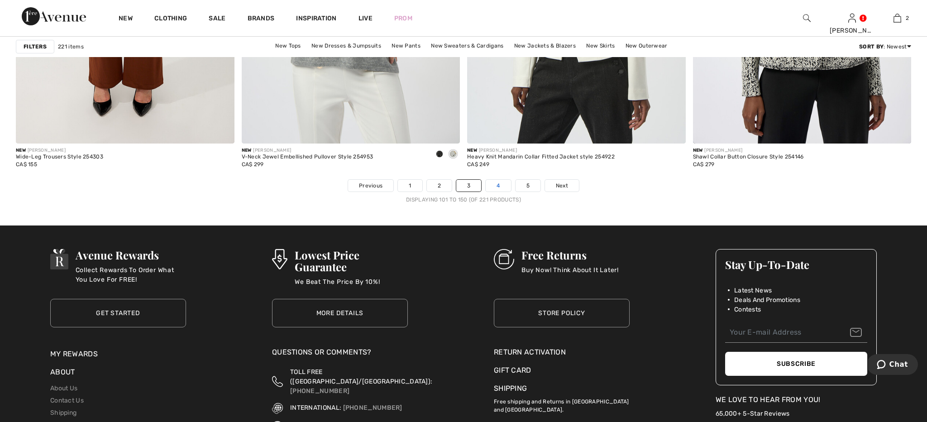
click at [494, 183] on link "4" at bounding box center [498, 186] width 25 height 12
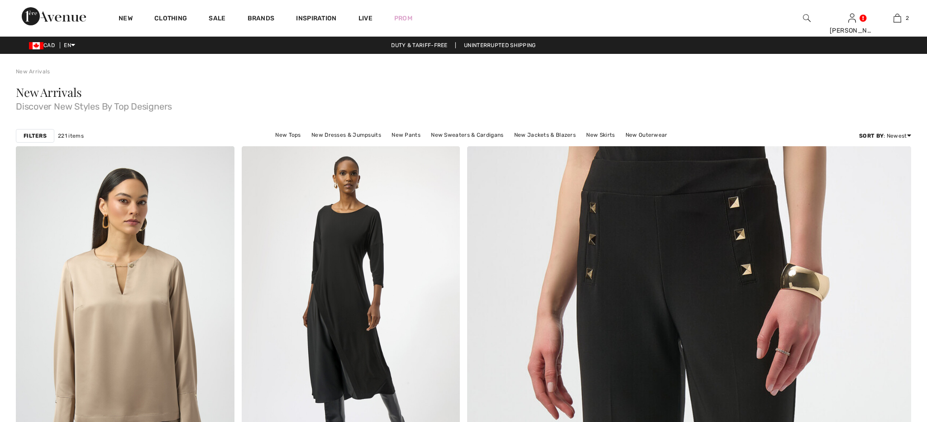
checkbox input "true"
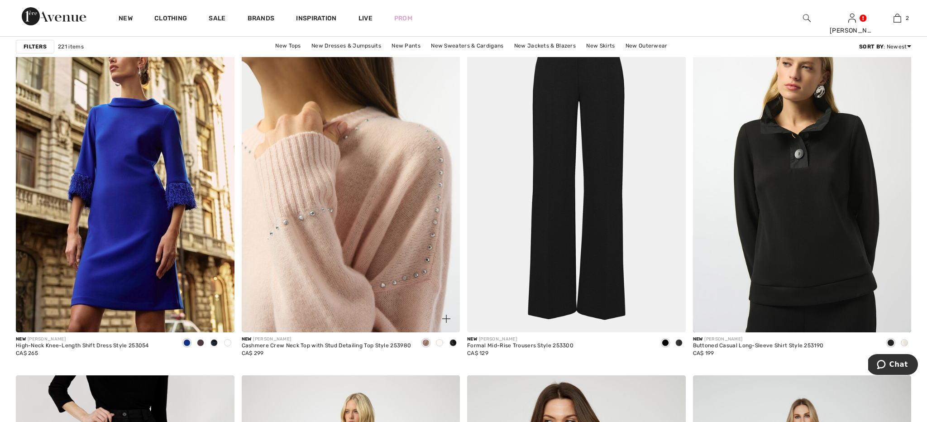
scroll to position [889, 0]
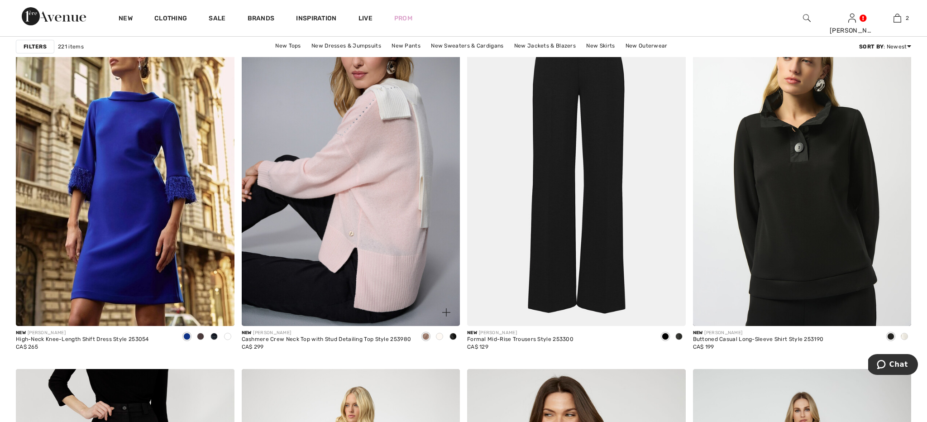
click at [426, 337] on span at bounding box center [425, 336] width 7 height 7
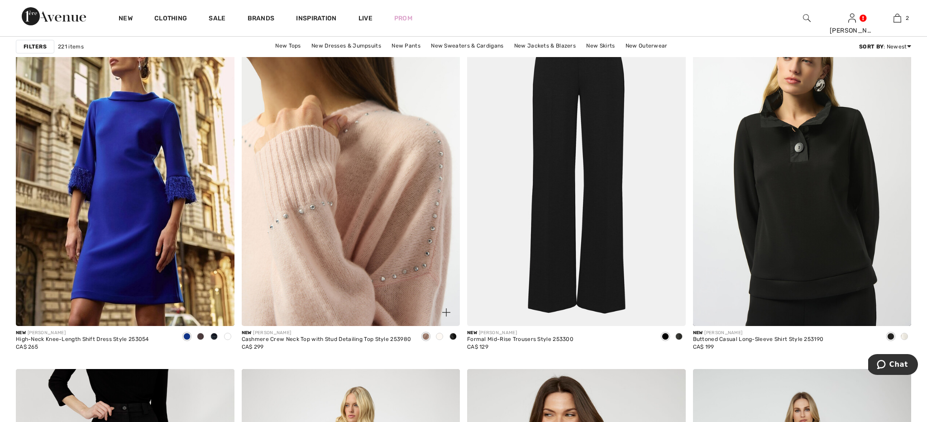
click at [400, 261] on img at bounding box center [351, 163] width 219 height 328
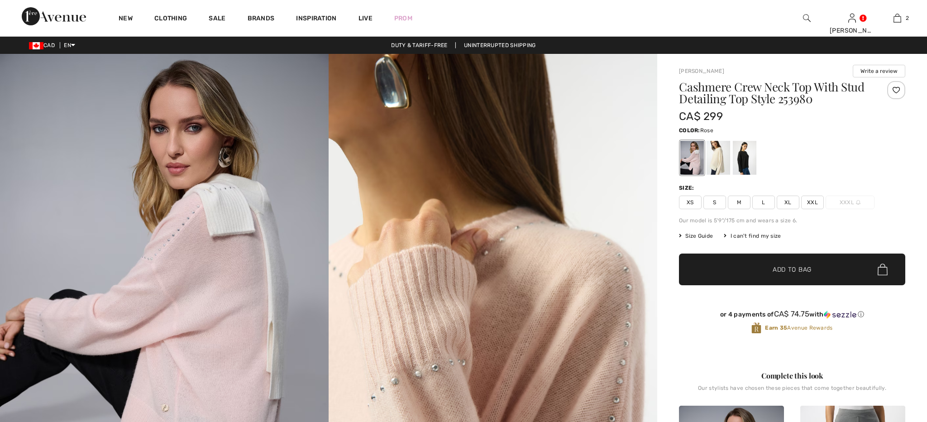
checkbox input "true"
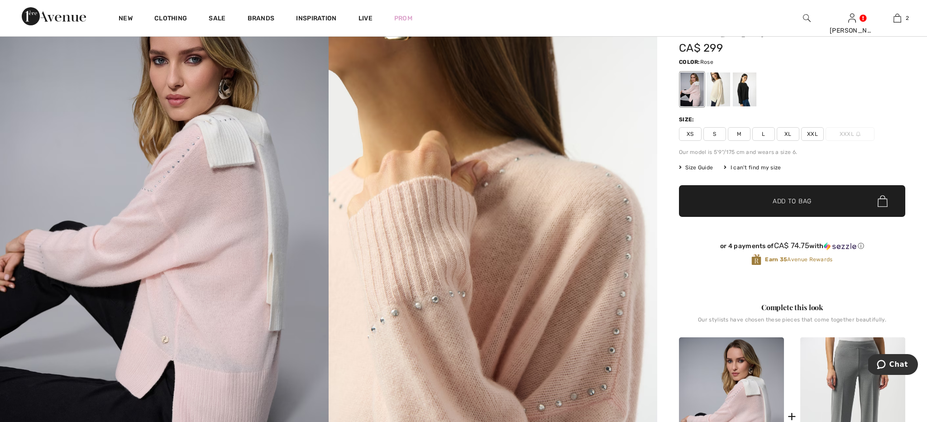
scroll to position [54, 0]
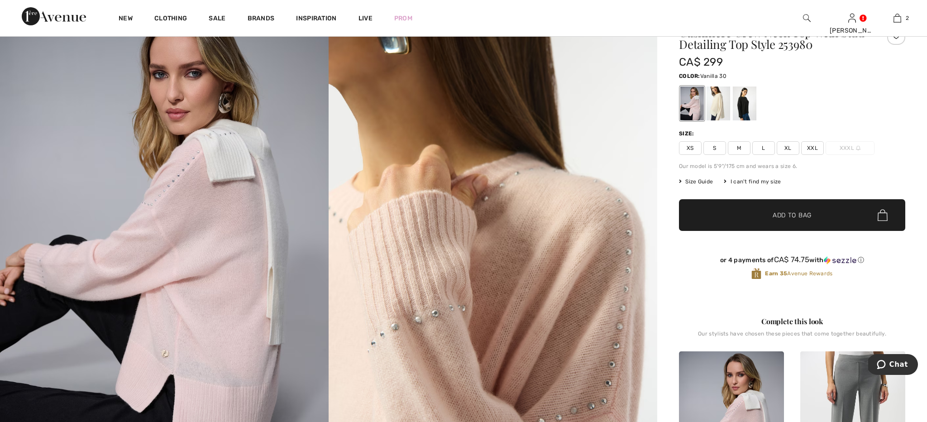
click at [719, 115] on div at bounding box center [719, 103] width 24 height 34
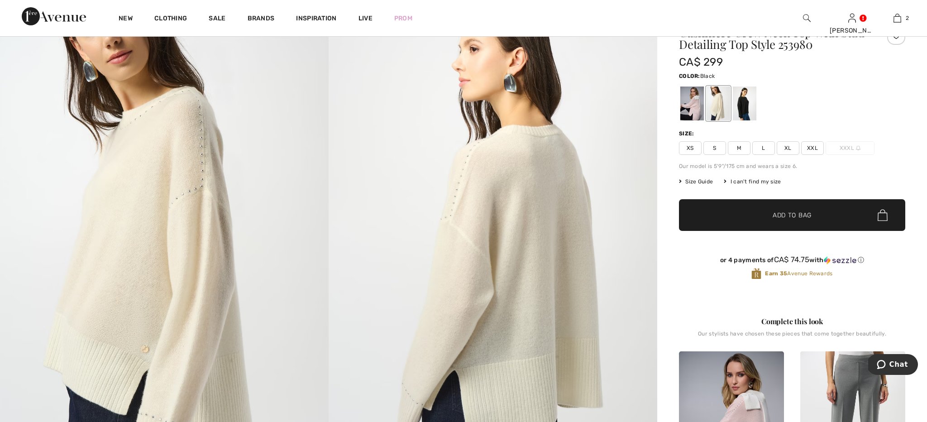
click at [746, 109] on div at bounding box center [745, 103] width 24 height 34
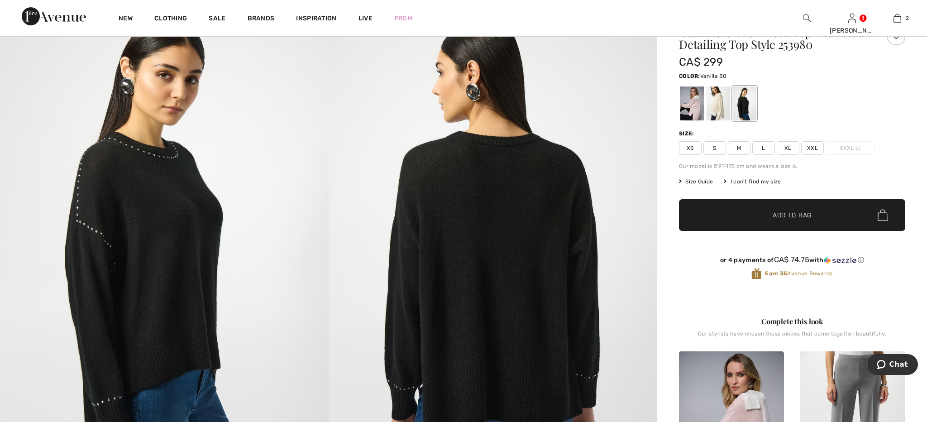
click at [716, 110] on div at bounding box center [719, 103] width 24 height 34
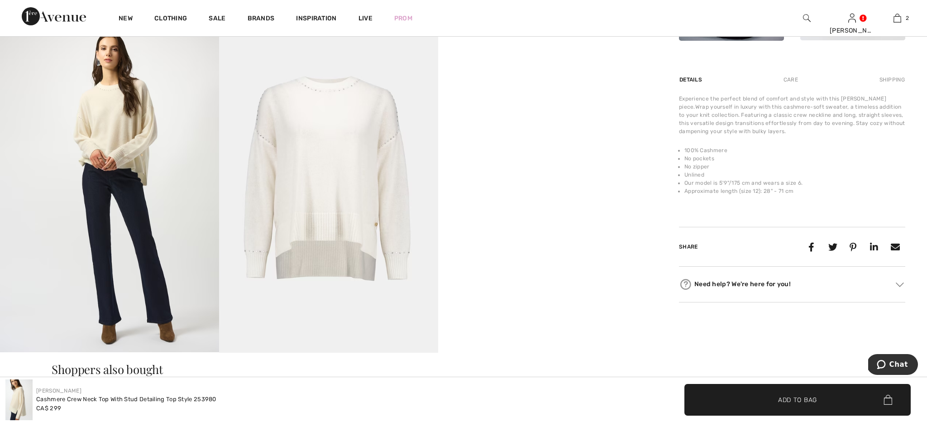
scroll to position [529, 0]
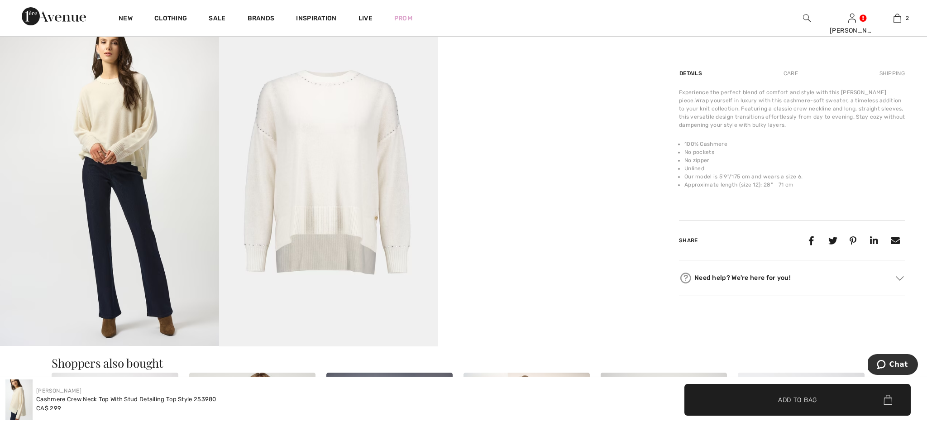
click at [548, 127] on video "Your browser does not support the video tag." at bounding box center [547, 73] width 219 height 110
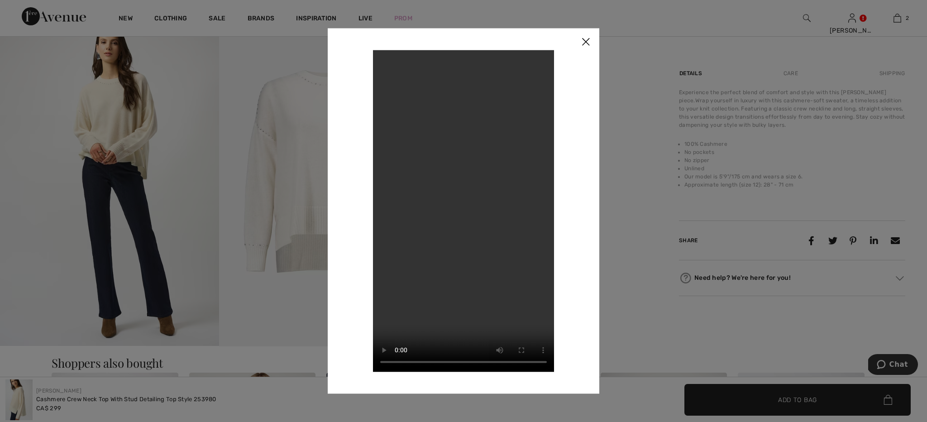
click at [583, 43] on img at bounding box center [585, 42] width 27 height 28
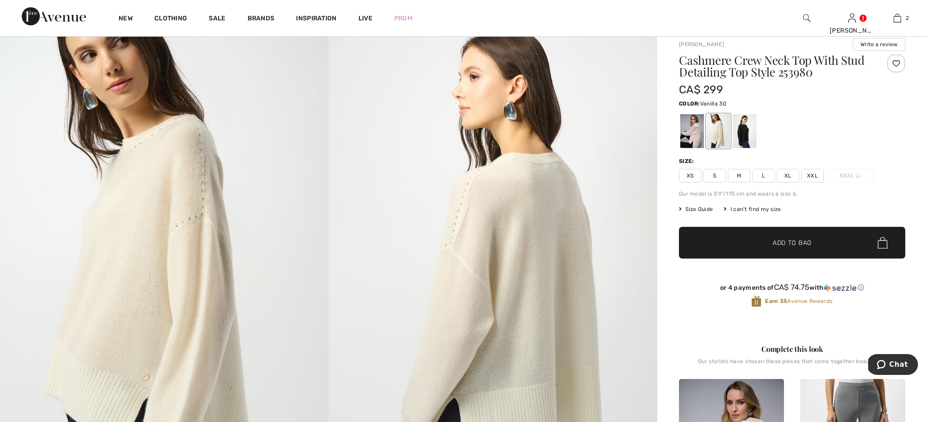
scroll to position [22, 0]
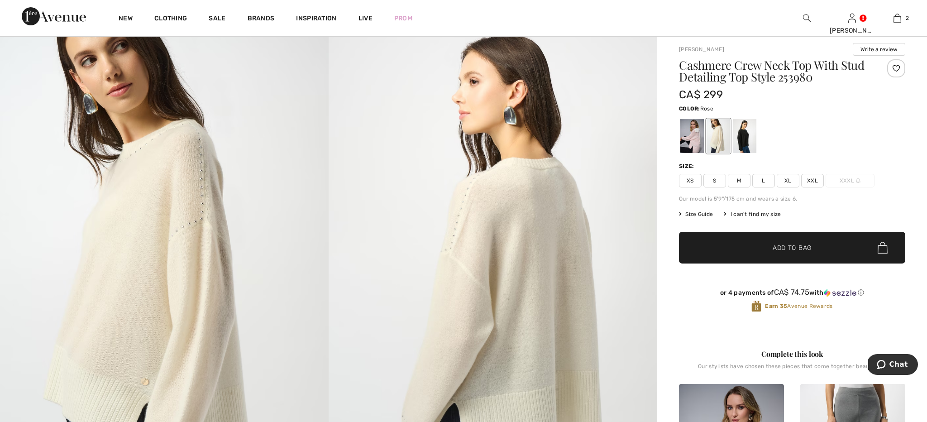
click at [685, 128] on div at bounding box center [693, 136] width 24 height 34
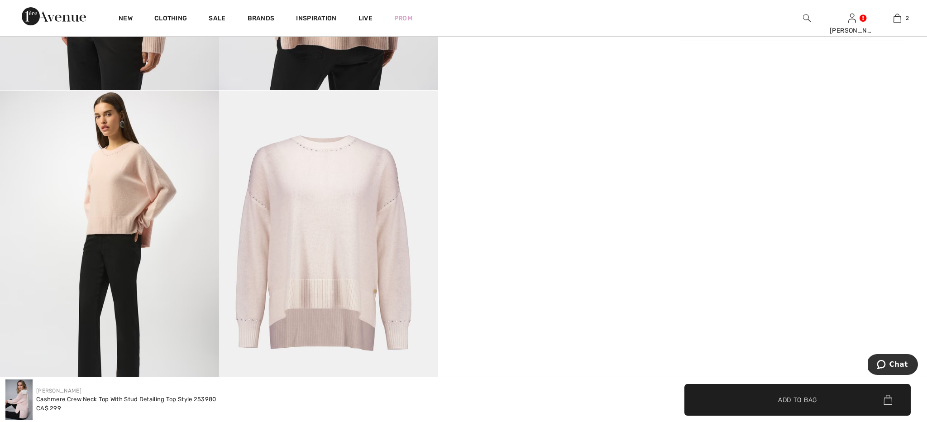
scroll to position [785, 0]
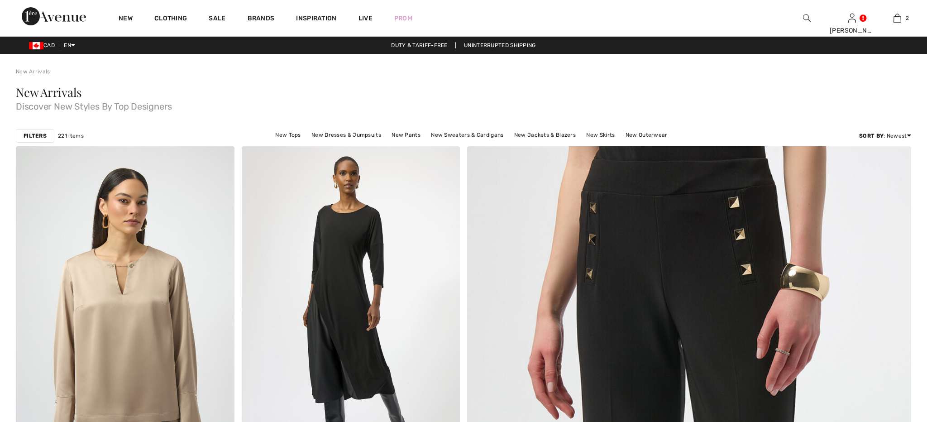
checkbox input "true"
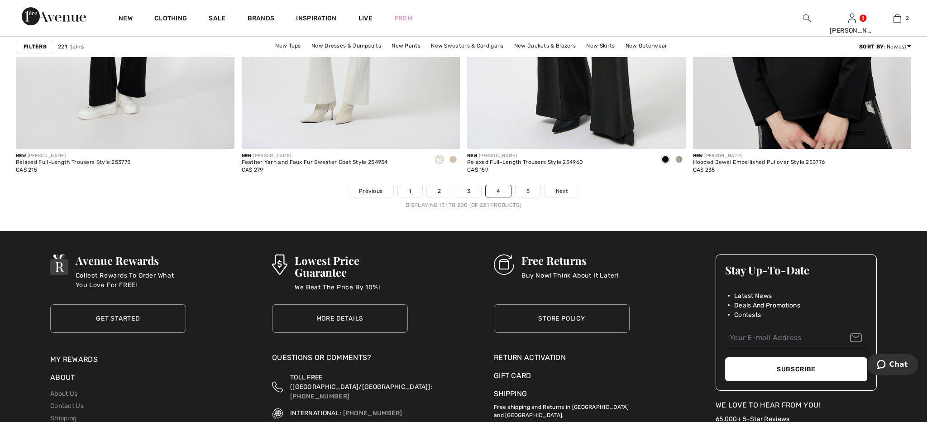
scroll to position [5604, 0]
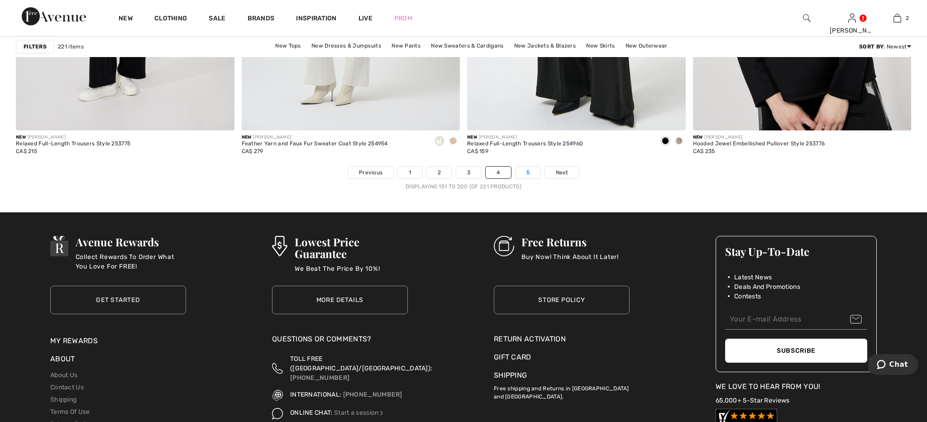
click at [524, 171] on link "5" at bounding box center [528, 173] width 25 height 12
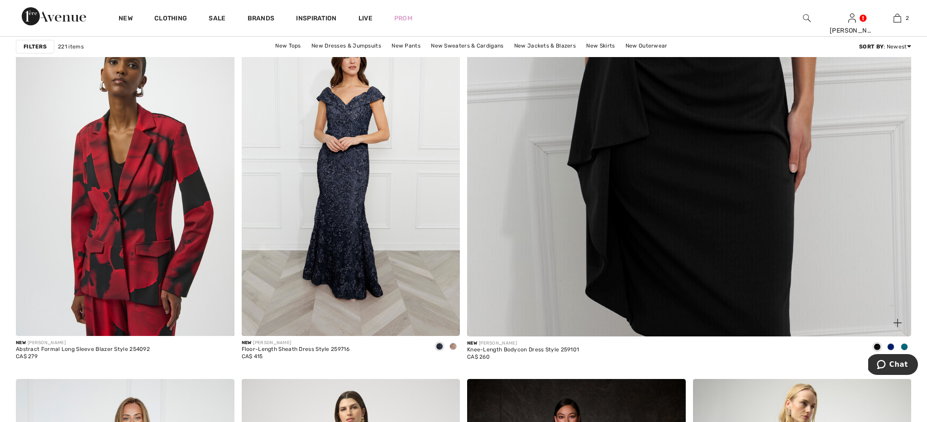
scroll to position [495, 0]
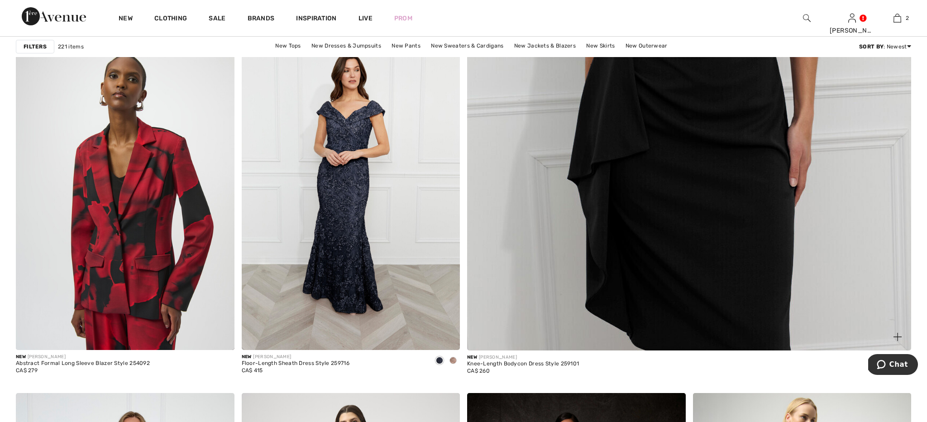
click at [616, 128] on img at bounding box center [689, 51] width 533 height 800
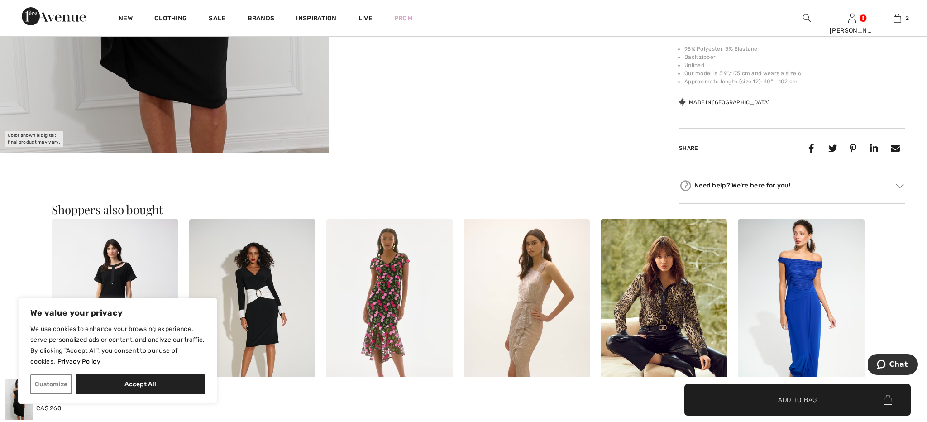
scroll to position [404, 0]
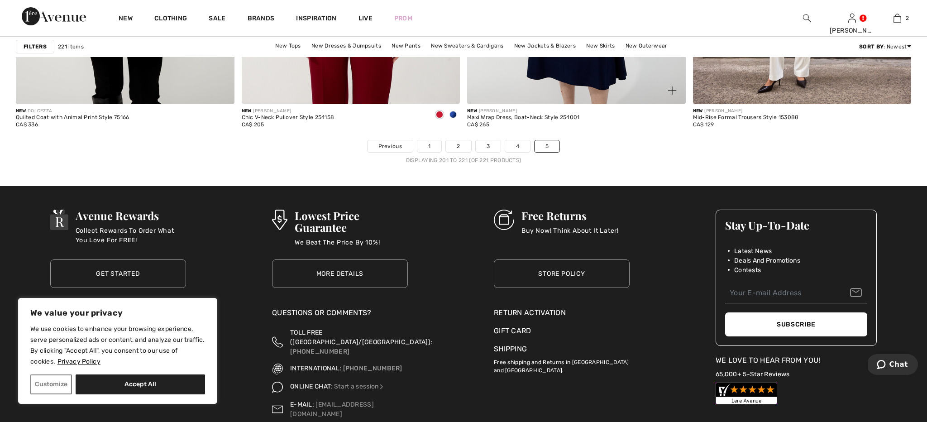
scroll to position [2363, 0]
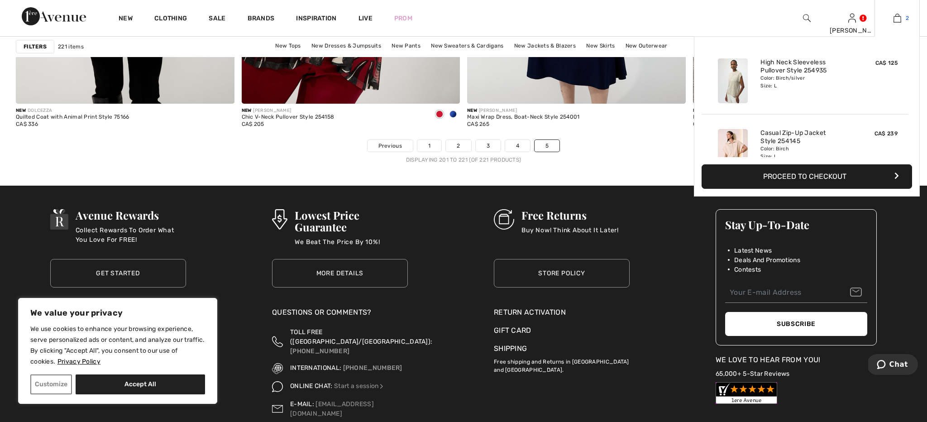
click at [897, 18] on img at bounding box center [898, 18] width 8 height 11
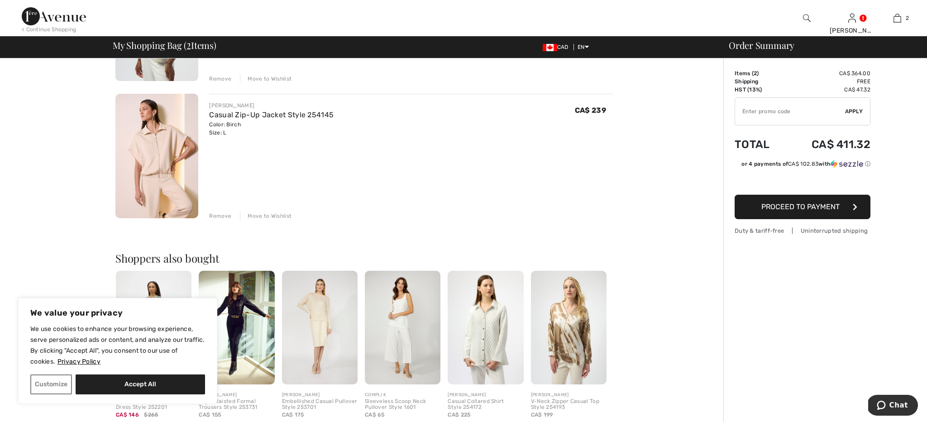
scroll to position [140, 0]
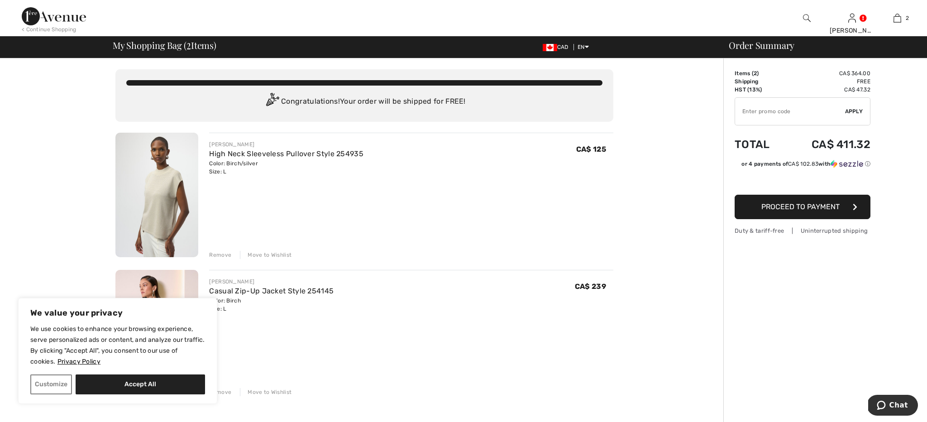
click at [125, 384] on button "Accept All" at bounding box center [140, 384] width 129 height 20
checkbox input "true"
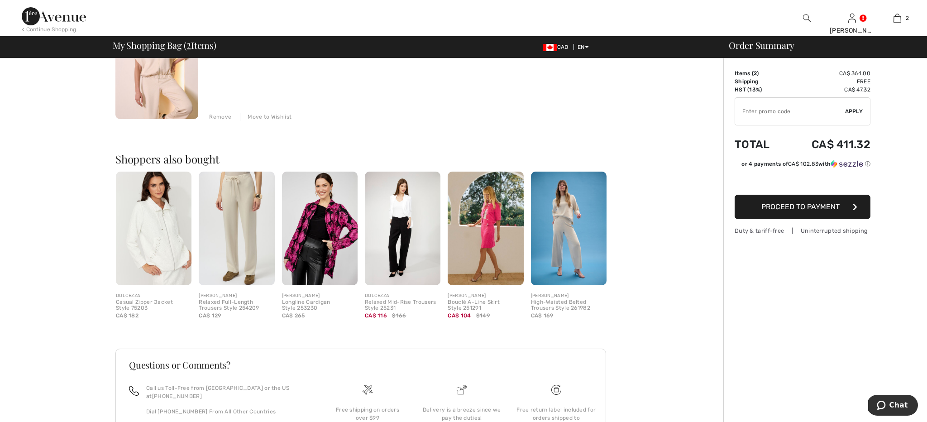
scroll to position [275, 0]
click at [73, 19] on img at bounding box center [54, 16] width 64 height 18
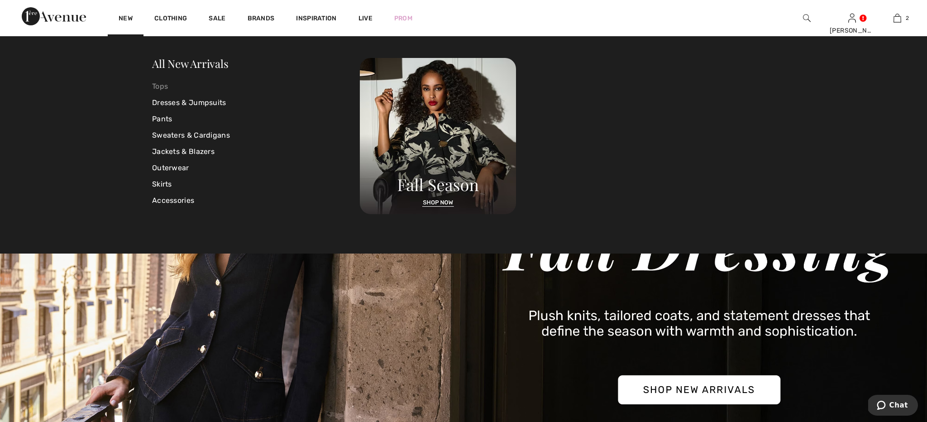
click at [155, 86] on link "Tops" at bounding box center [256, 86] width 208 height 16
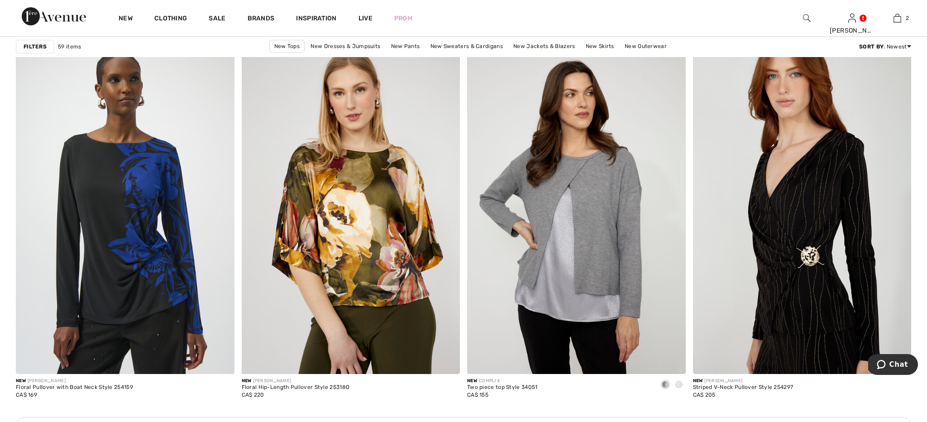
scroll to position [2492, 0]
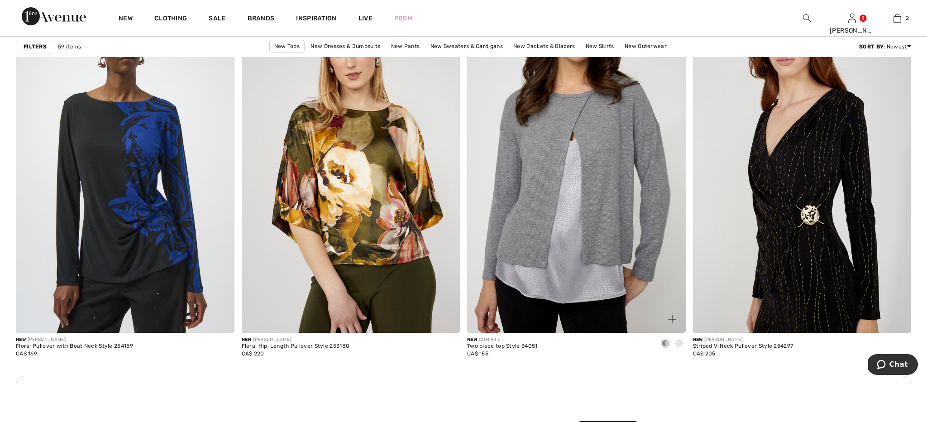
click at [543, 182] on img at bounding box center [576, 169] width 219 height 328
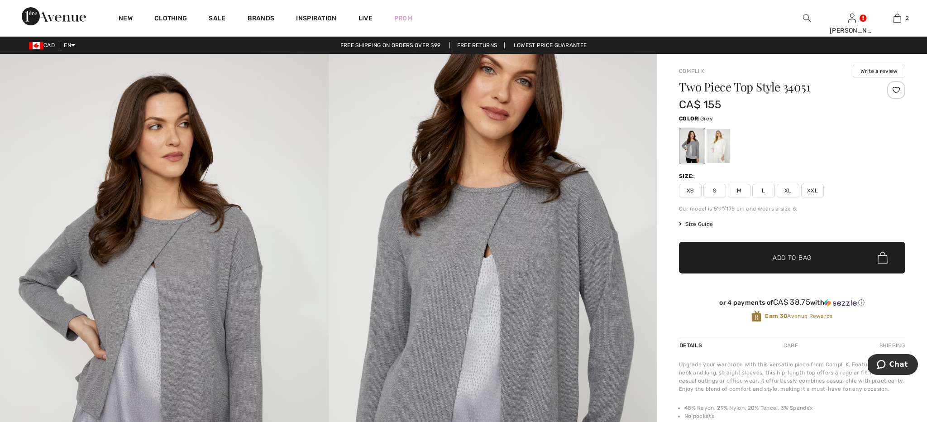
click at [767, 189] on span "L" at bounding box center [764, 191] width 23 height 14
click at [764, 259] on span "✔ Added to Bag" at bounding box center [778, 258] width 55 height 10
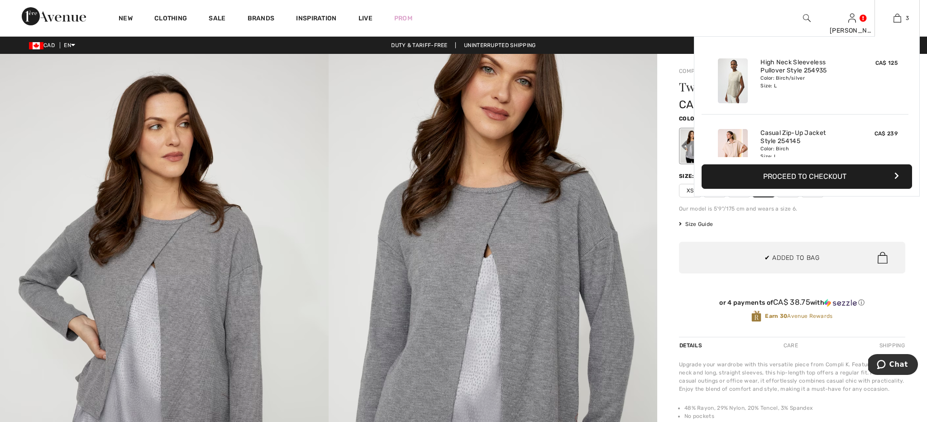
scroll to position [99, 0]
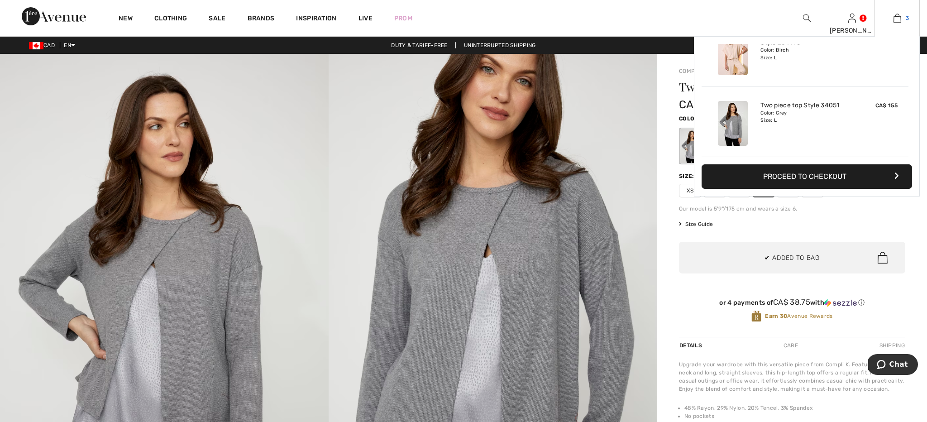
click at [897, 18] on img at bounding box center [898, 18] width 8 height 11
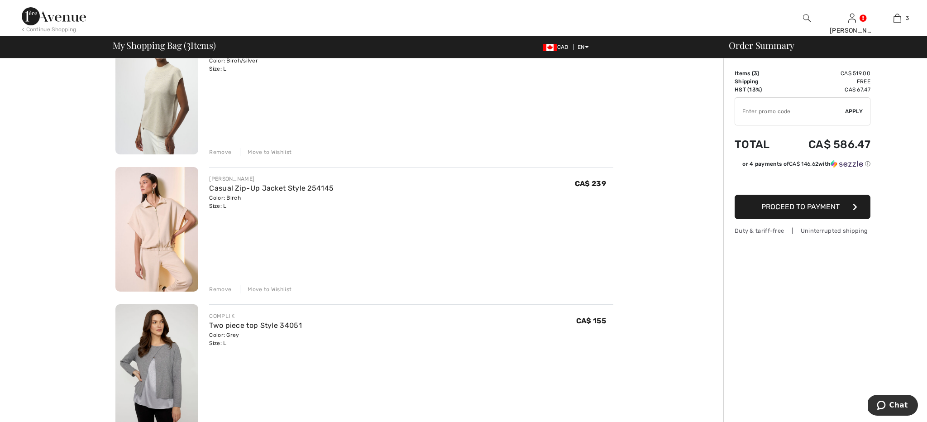
scroll to position [163, 0]
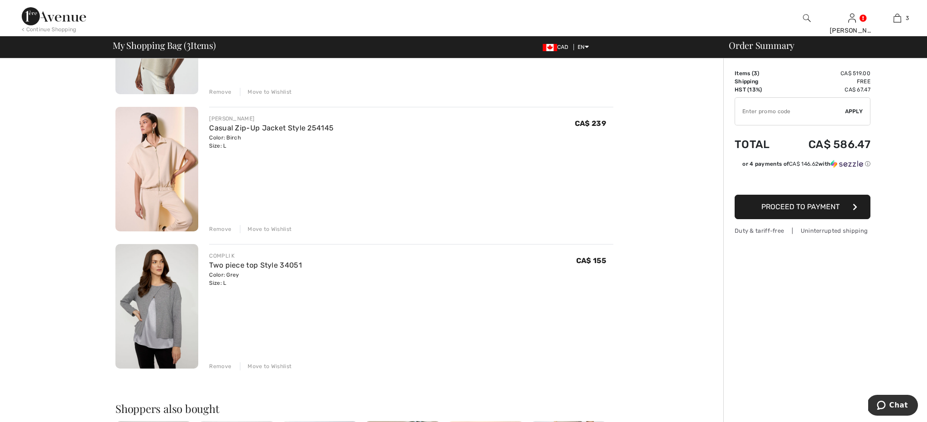
click at [225, 226] on div "Remove" at bounding box center [220, 229] width 22 height 8
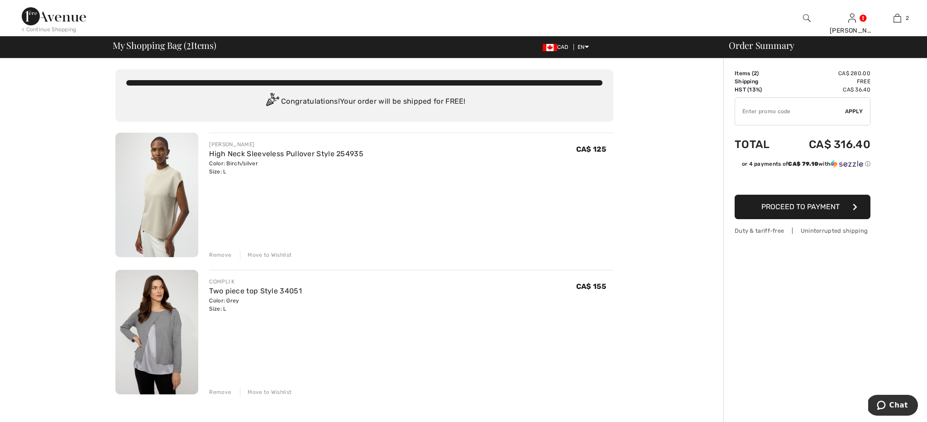
scroll to position [0, 0]
click at [161, 180] on img at bounding box center [156, 195] width 83 height 125
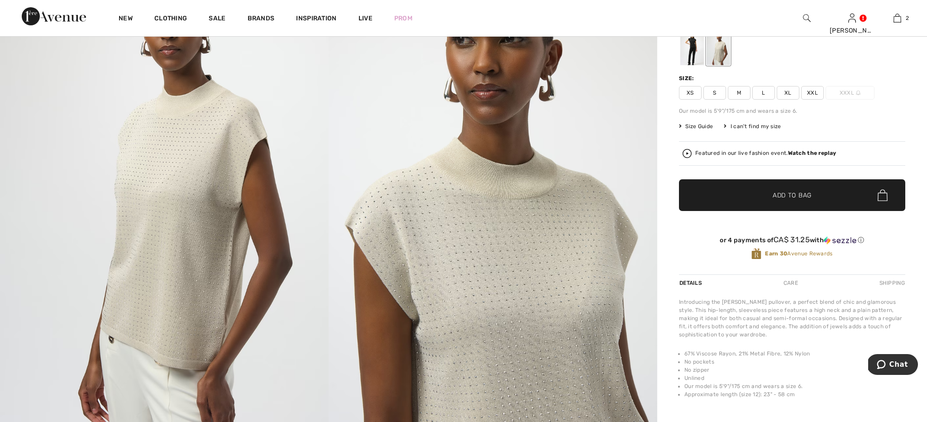
scroll to position [104, 0]
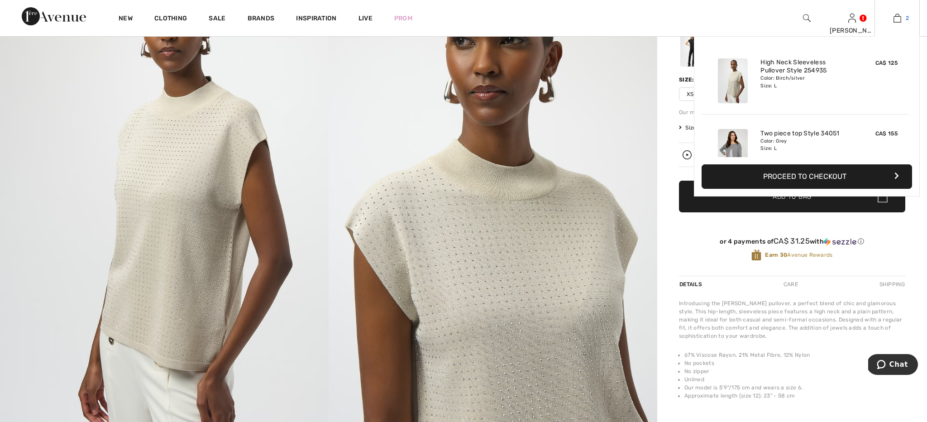
click at [900, 17] on img at bounding box center [898, 18] width 8 height 11
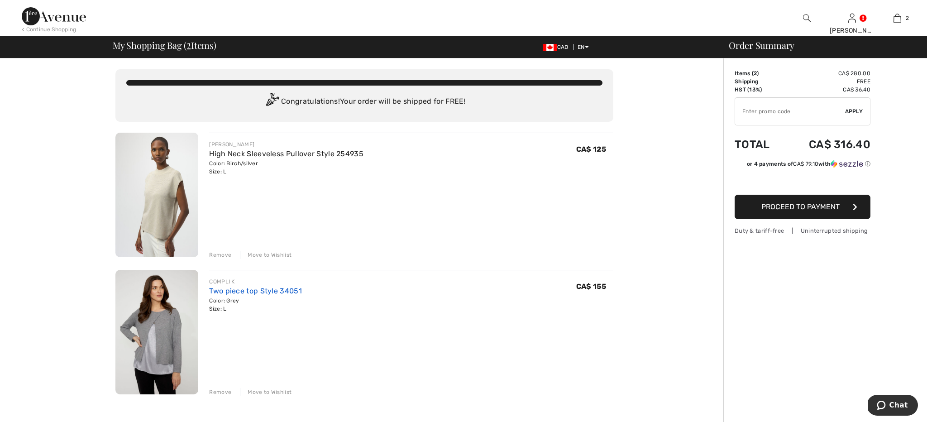
click at [227, 294] on link "Two piece top Style 34051" at bounding box center [255, 291] width 93 height 9
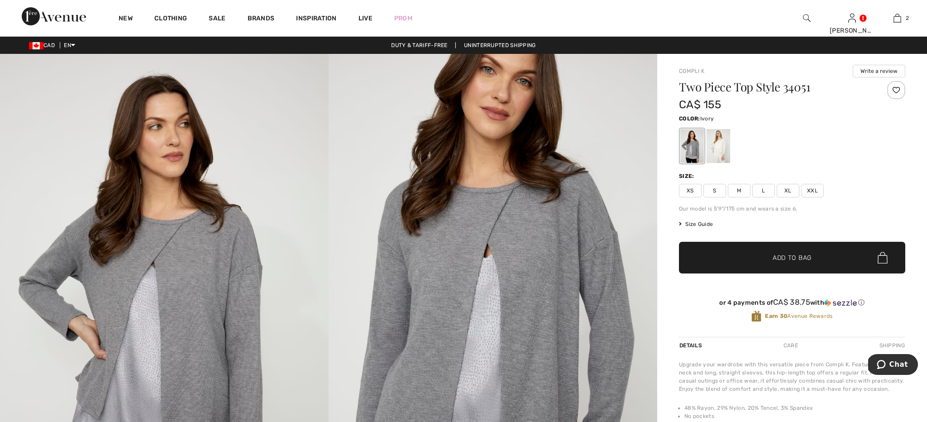
click at [719, 158] on div at bounding box center [719, 146] width 24 height 34
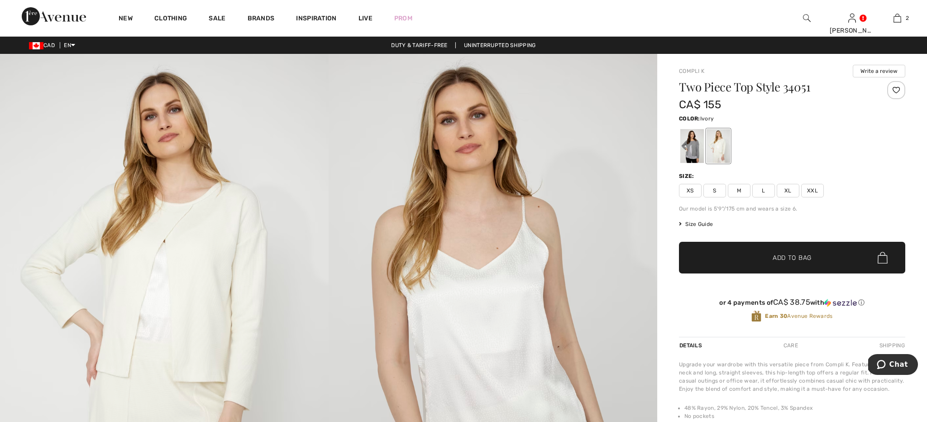
click at [767, 190] on span "L" at bounding box center [764, 191] width 23 height 14
click at [761, 262] on span "✔ Added to Bag" at bounding box center [778, 258] width 55 height 10
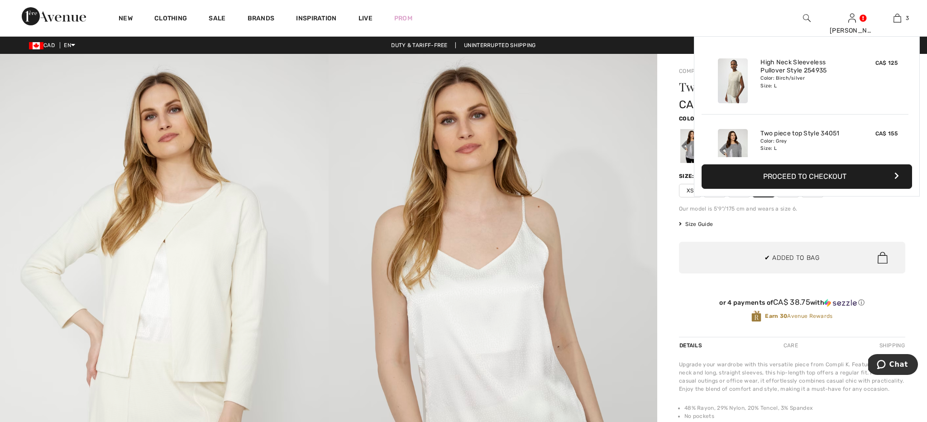
scroll to position [99, 0]
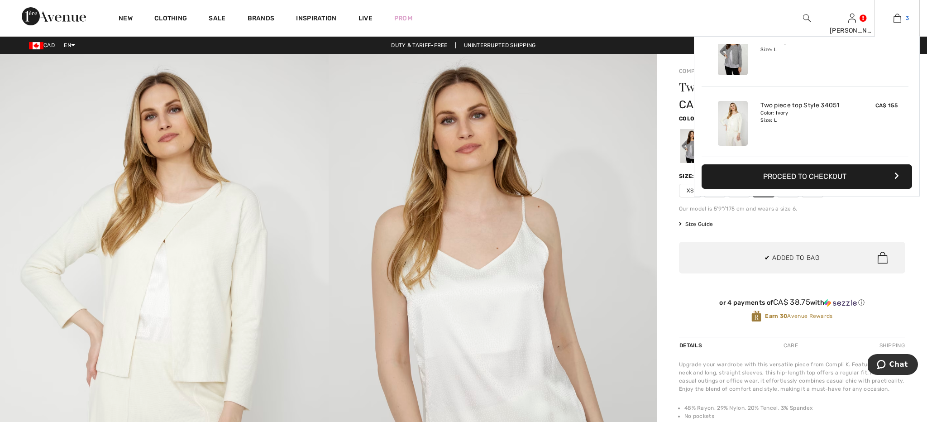
click at [896, 19] on img at bounding box center [898, 18] width 8 height 11
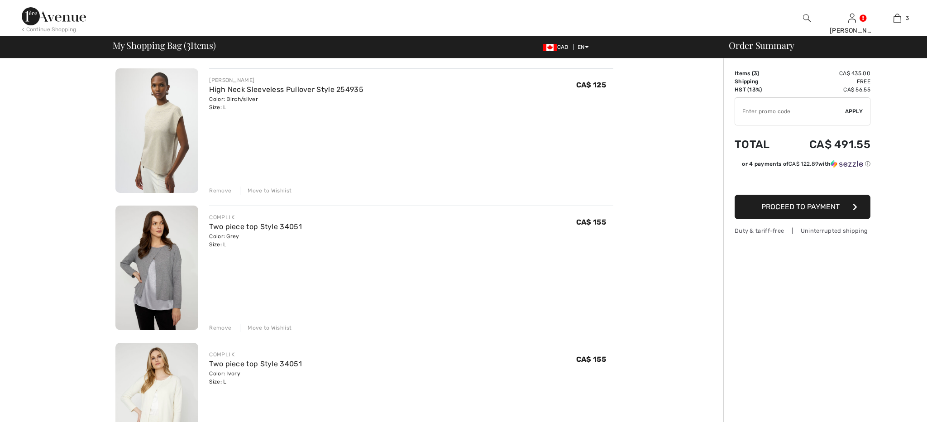
scroll to position [215, 0]
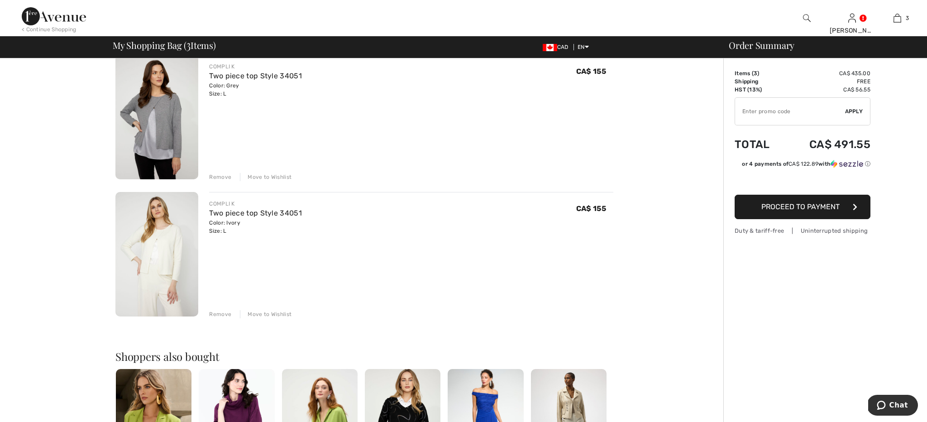
click at [222, 173] on div "Remove" at bounding box center [220, 177] width 22 height 8
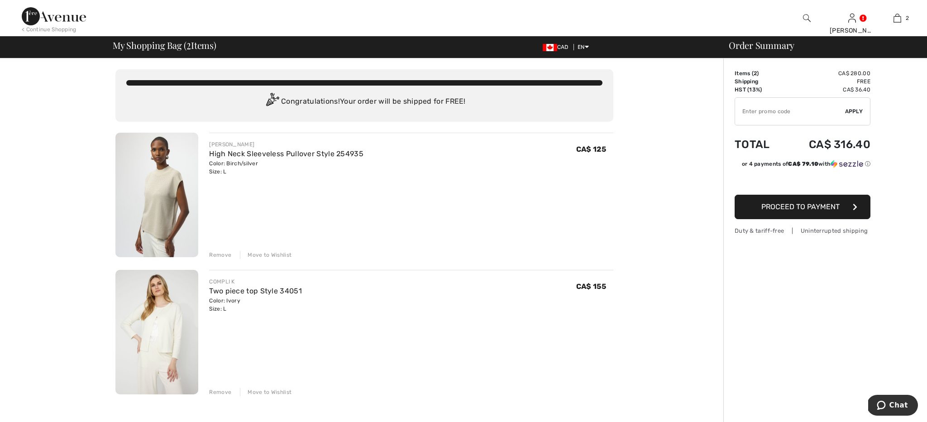
scroll to position [0, 0]
click at [791, 210] on span "Proceed to Payment" at bounding box center [801, 206] width 78 height 9
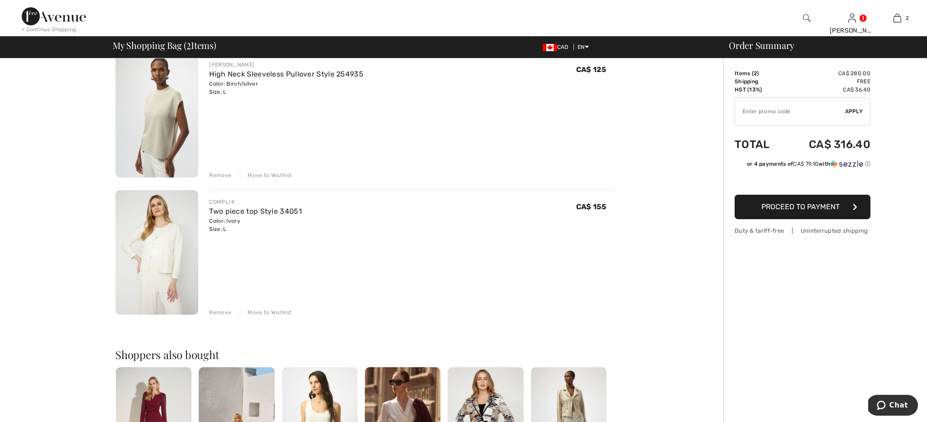
scroll to position [80, 0]
click at [164, 222] on img at bounding box center [156, 252] width 83 height 125
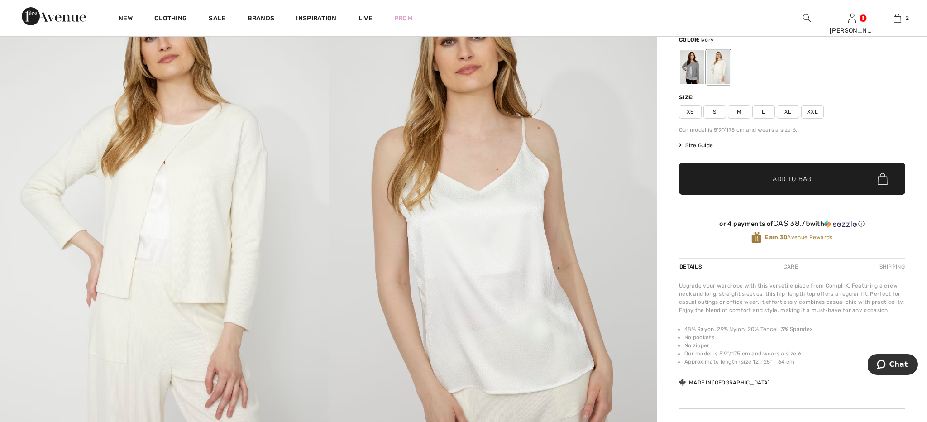
scroll to position [83, 0]
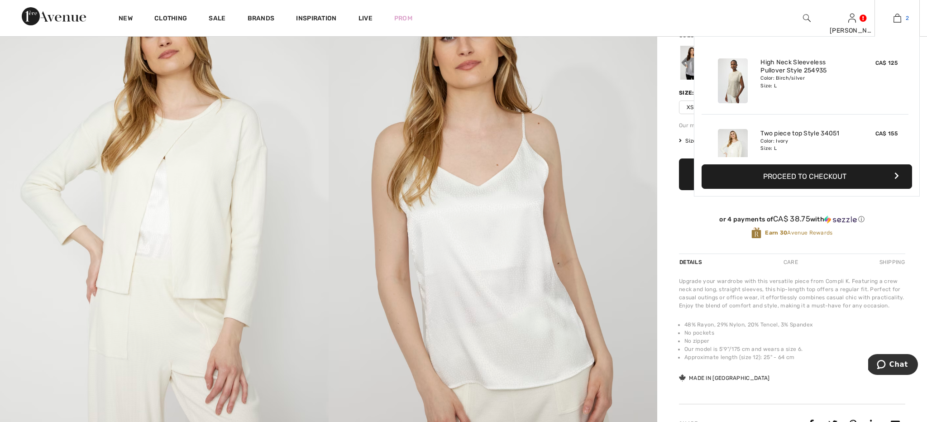
click at [899, 22] on img at bounding box center [898, 18] width 8 height 11
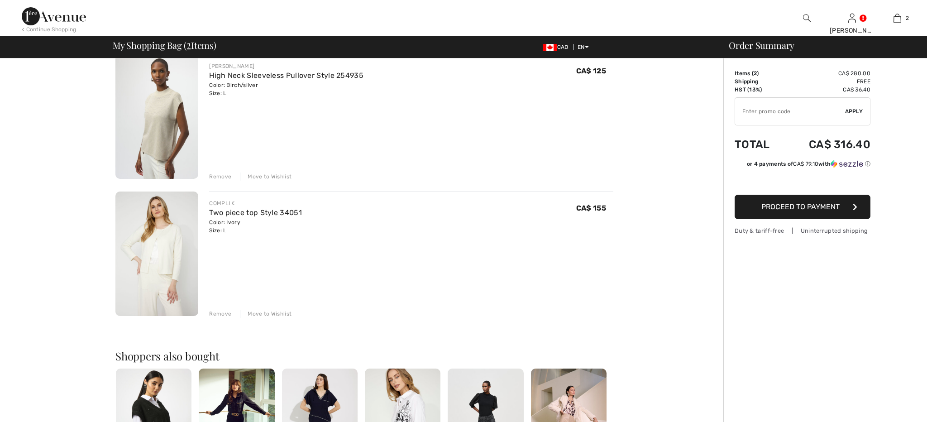
scroll to position [106, 0]
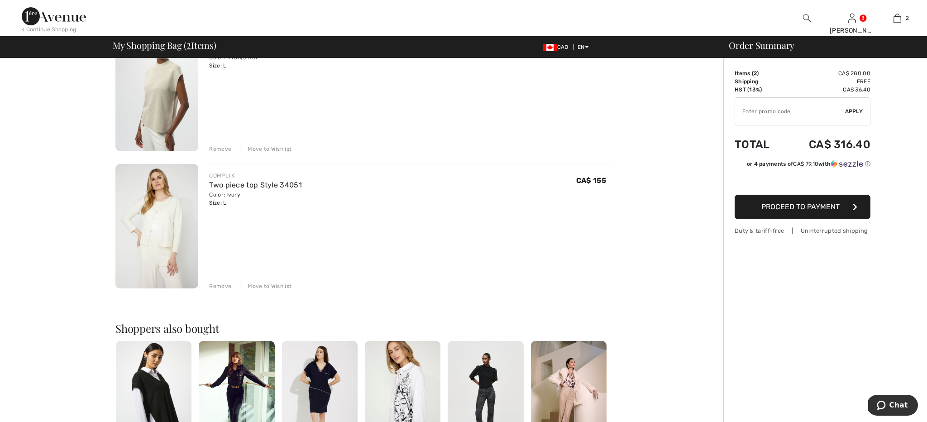
click at [213, 284] on div "Remove" at bounding box center [220, 286] width 22 height 8
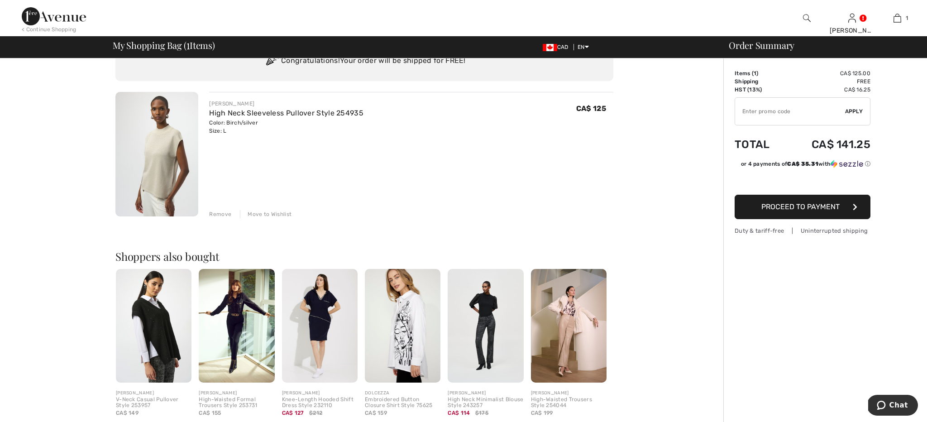
scroll to position [37, 0]
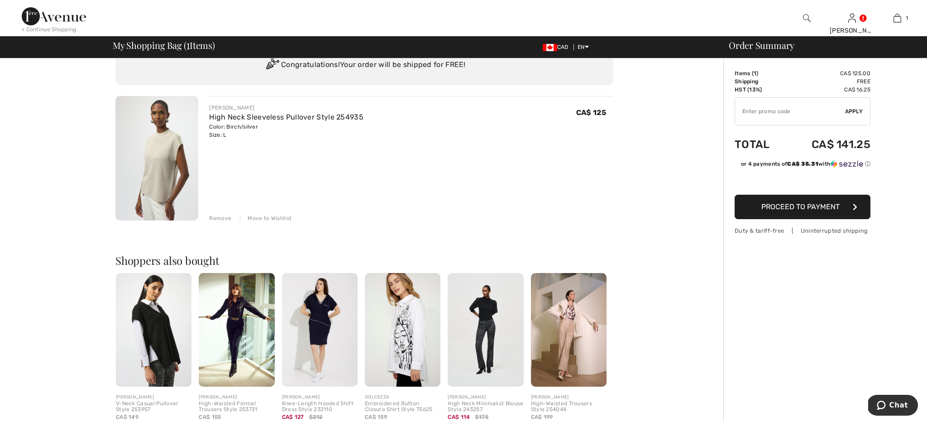
click at [777, 201] on button "Proceed to Payment" at bounding box center [803, 207] width 136 height 24
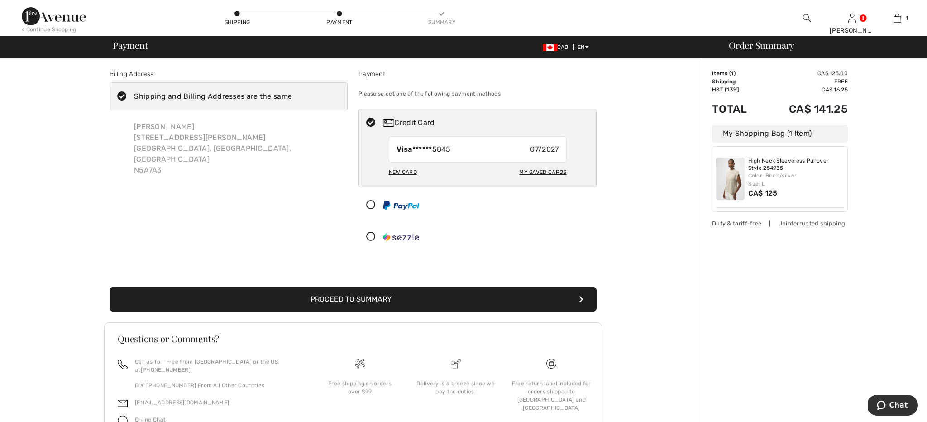
click at [393, 302] on button "Proceed to Summary" at bounding box center [353, 299] width 487 height 24
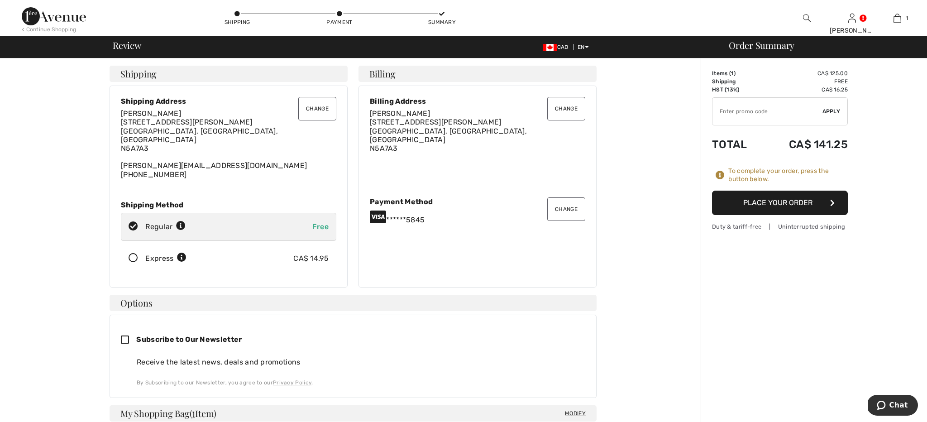
click at [764, 206] on button "Place Your Order" at bounding box center [780, 203] width 136 height 24
